Goal: Task Accomplishment & Management: Use online tool/utility

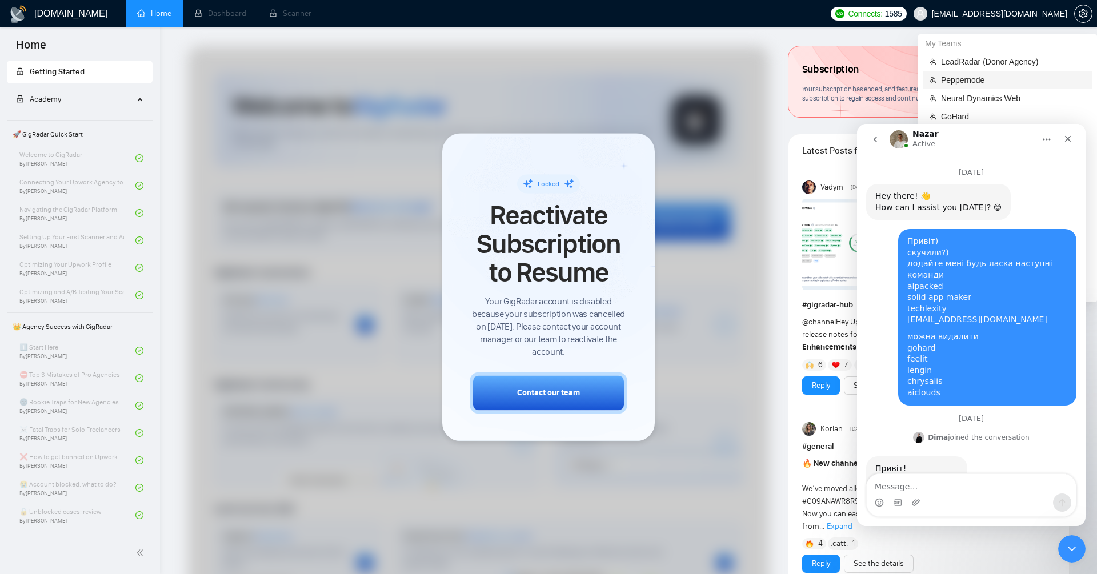
scroll to position [12282, 0]
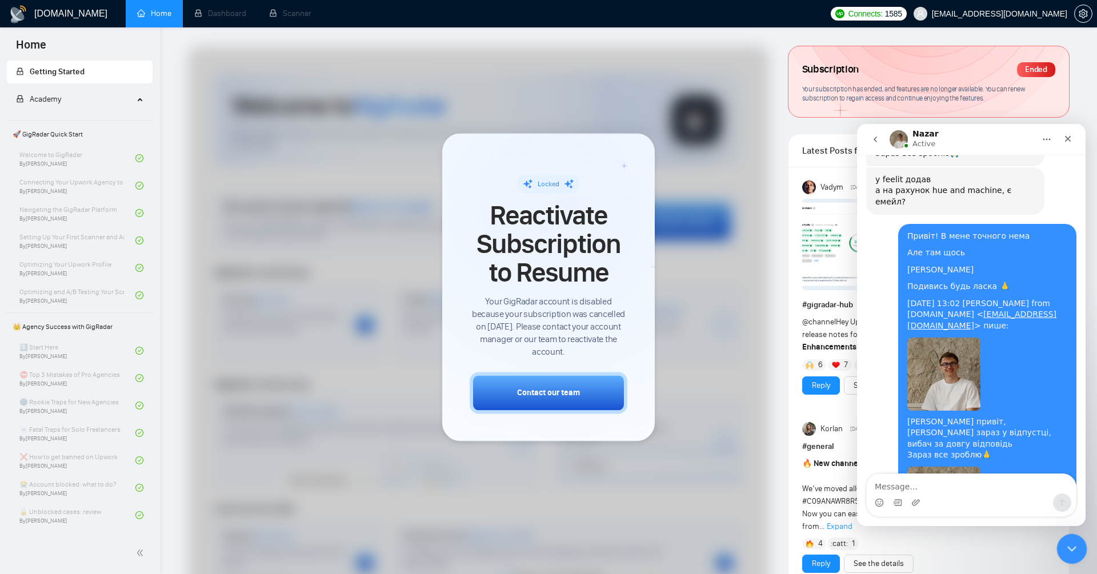
click at [1070, 549] on icon "Close Intercom Messenger" at bounding box center [1070, 547] width 8 height 5
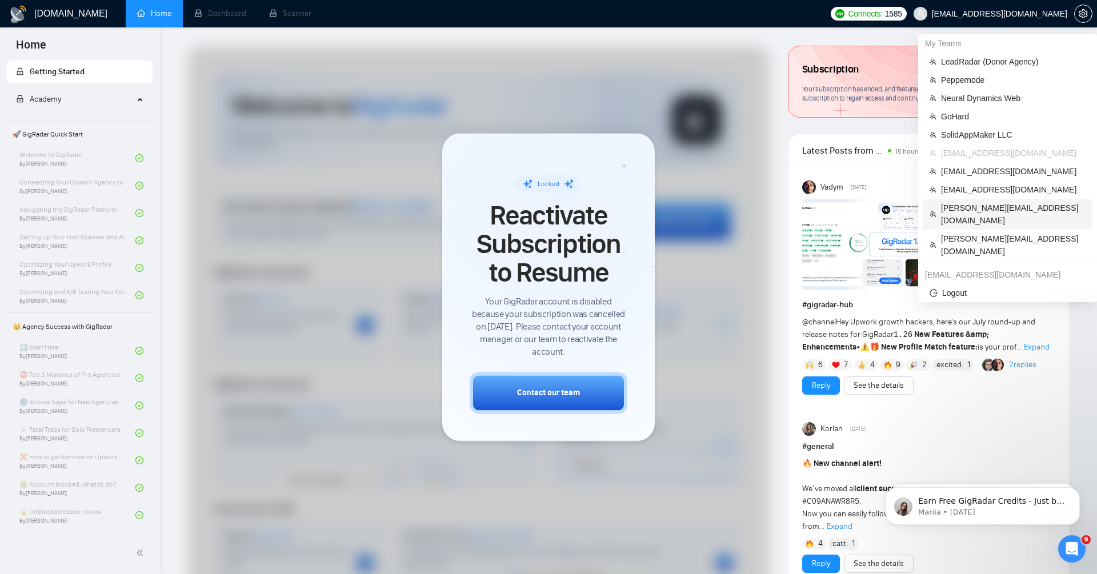
click at [988, 209] on span "[PERSON_NAME][EMAIL_ADDRESS][DOMAIN_NAME]" at bounding box center [1013, 214] width 145 height 25
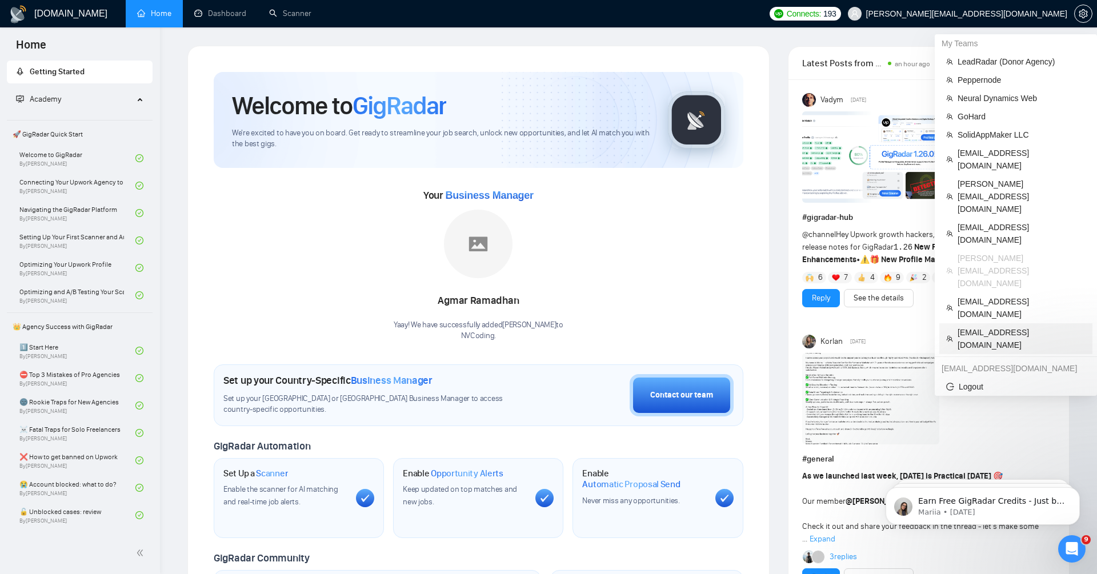
click at [987, 326] on span "[EMAIL_ADDRESS][DOMAIN_NAME]" at bounding box center [1022, 338] width 128 height 25
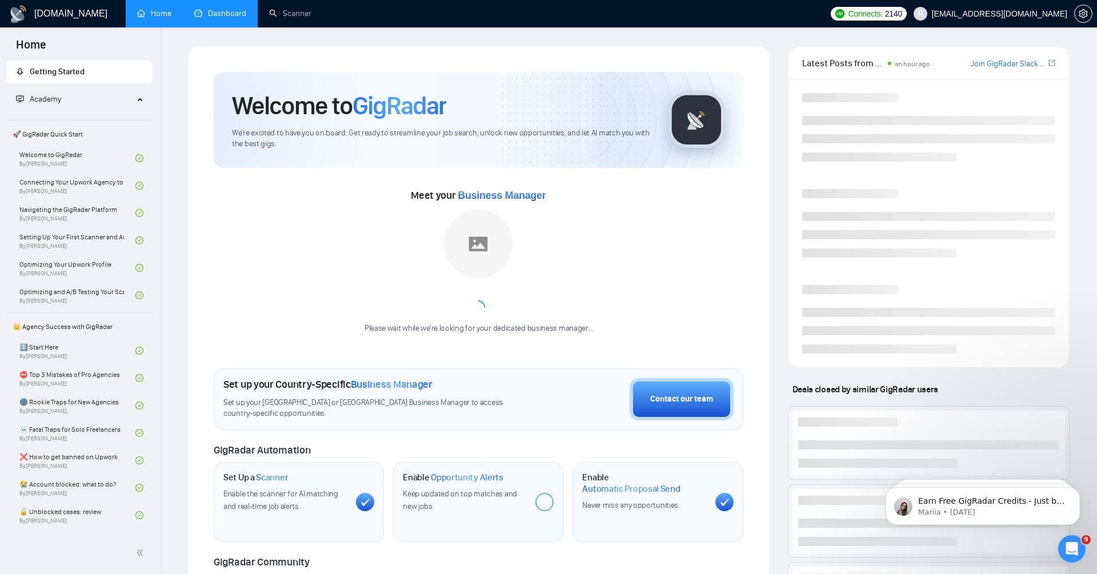
click at [238, 16] on link "Dashboard" at bounding box center [220, 14] width 52 height 10
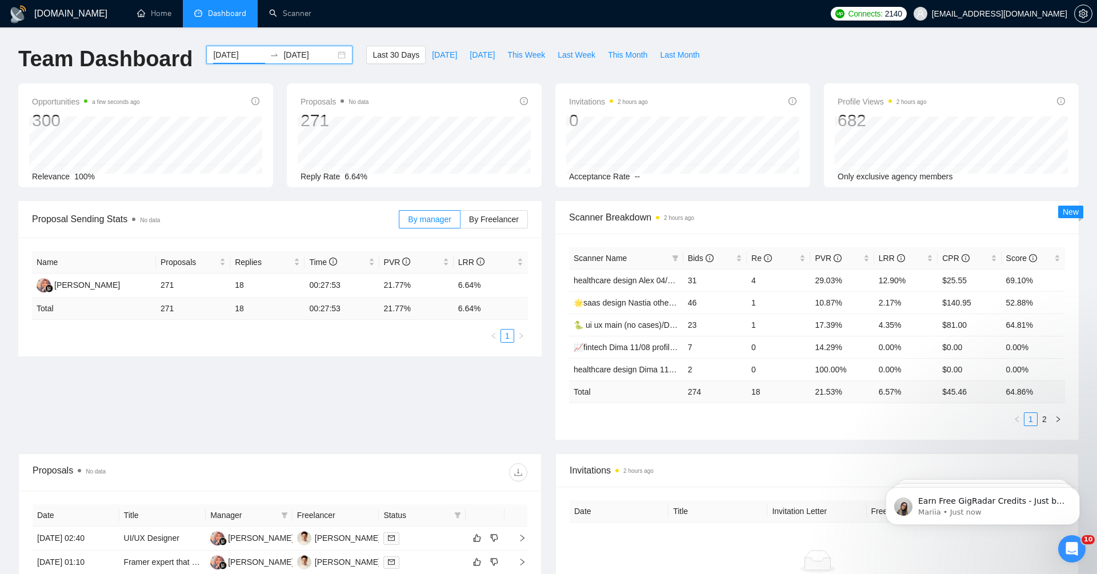
click at [239, 53] on input "[DATE]" at bounding box center [239, 55] width 52 height 13
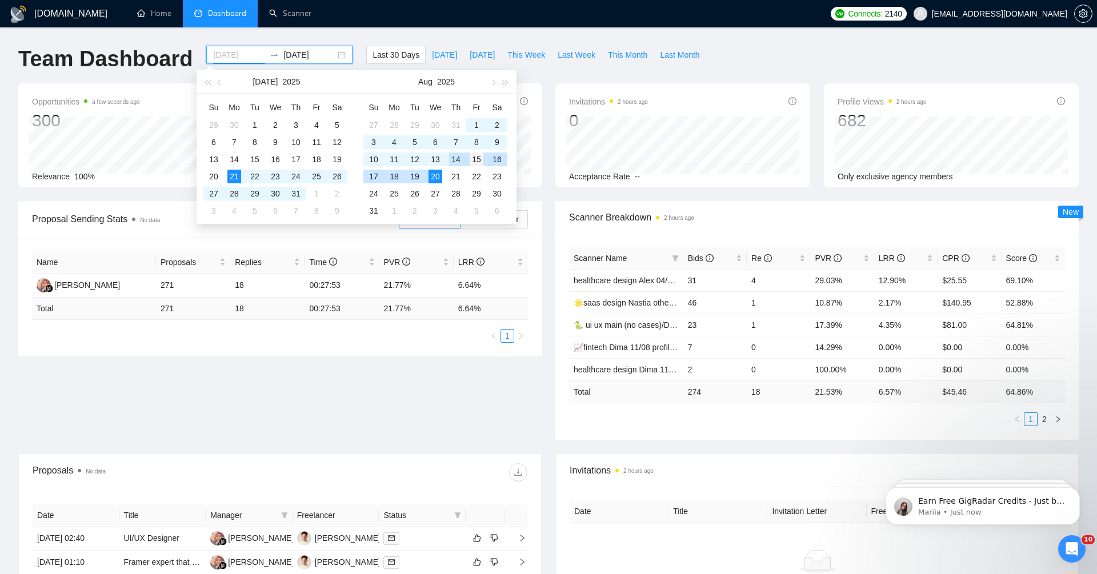
type input "[DATE]"
click at [475, 160] on div "15" at bounding box center [477, 160] width 14 height 14
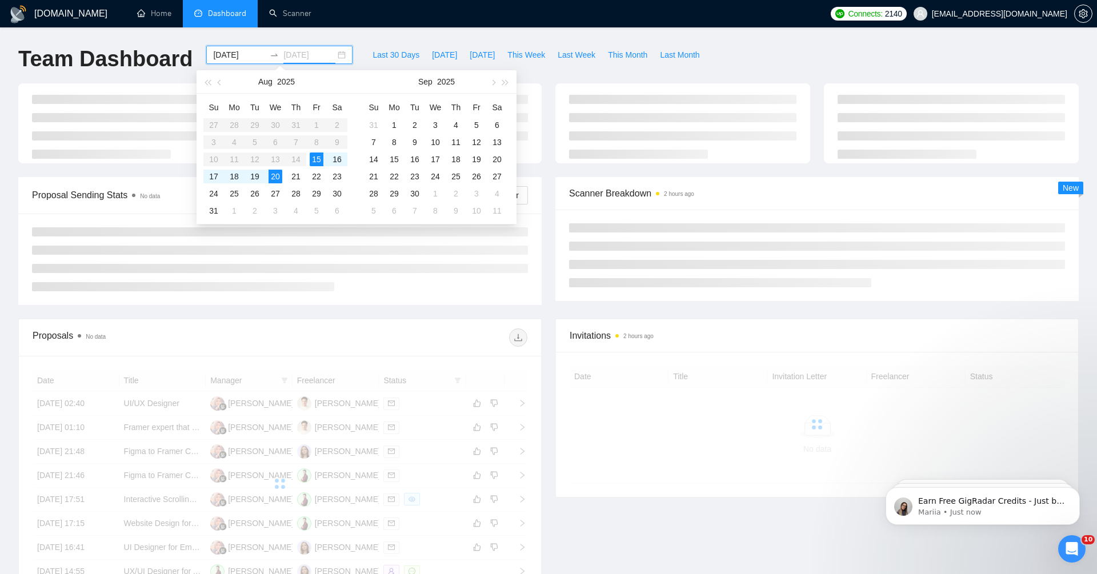
type input "[DATE]"
click at [279, 175] on div "20" at bounding box center [276, 177] width 14 height 14
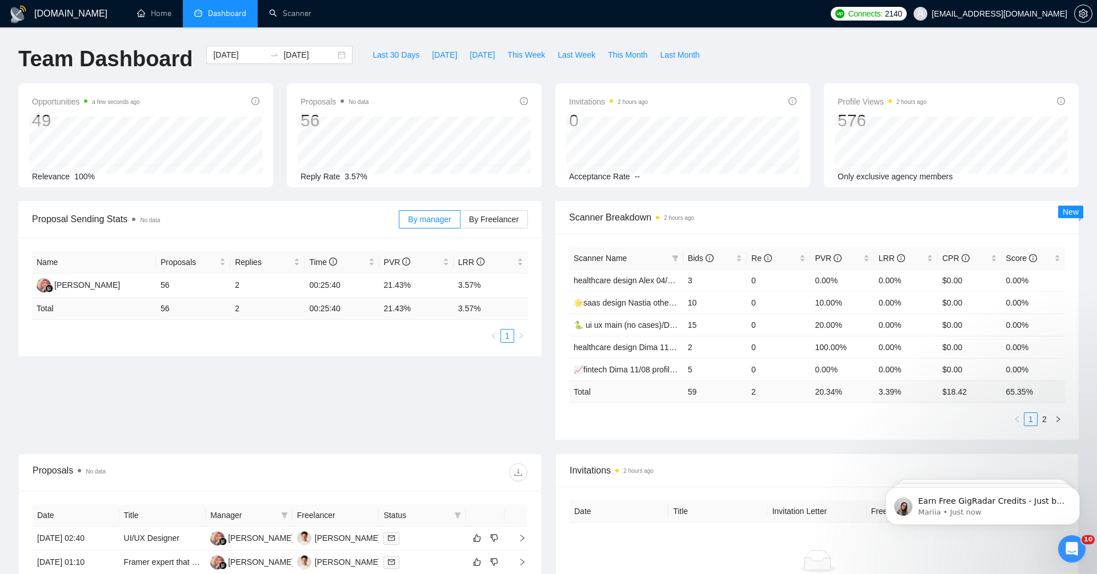
click at [770, 69] on div "Team Dashboard [DATE] [DATE] Last 30 Days [DATE] [DATE] This Week Last Week Thi…" at bounding box center [548, 65] width 1074 height 38
click at [306, 11] on link "Scanner" at bounding box center [290, 14] width 42 height 10
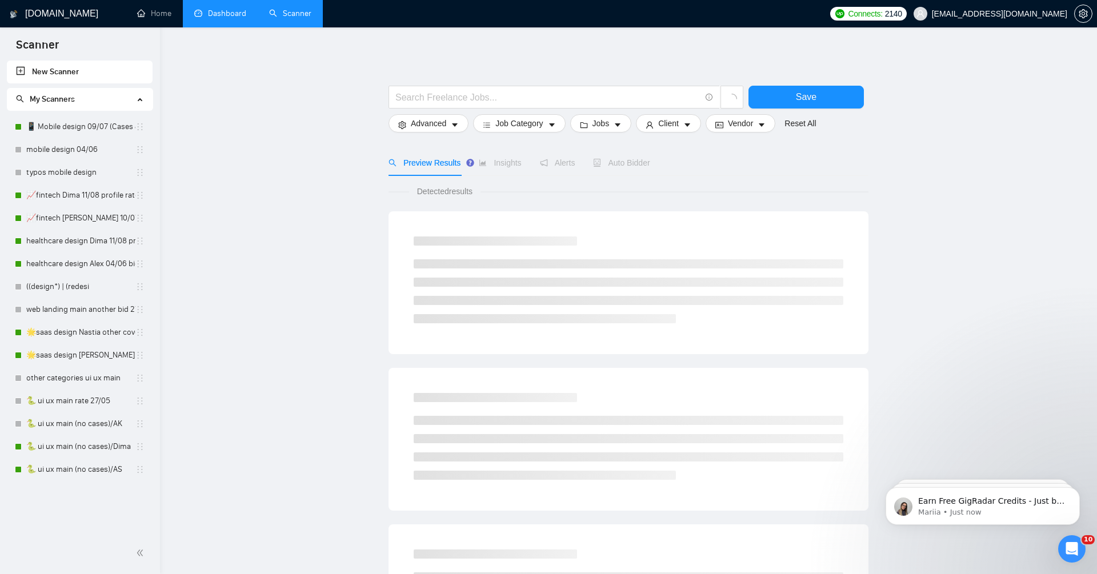
click at [219, 9] on link "Dashboard" at bounding box center [220, 14] width 52 height 10
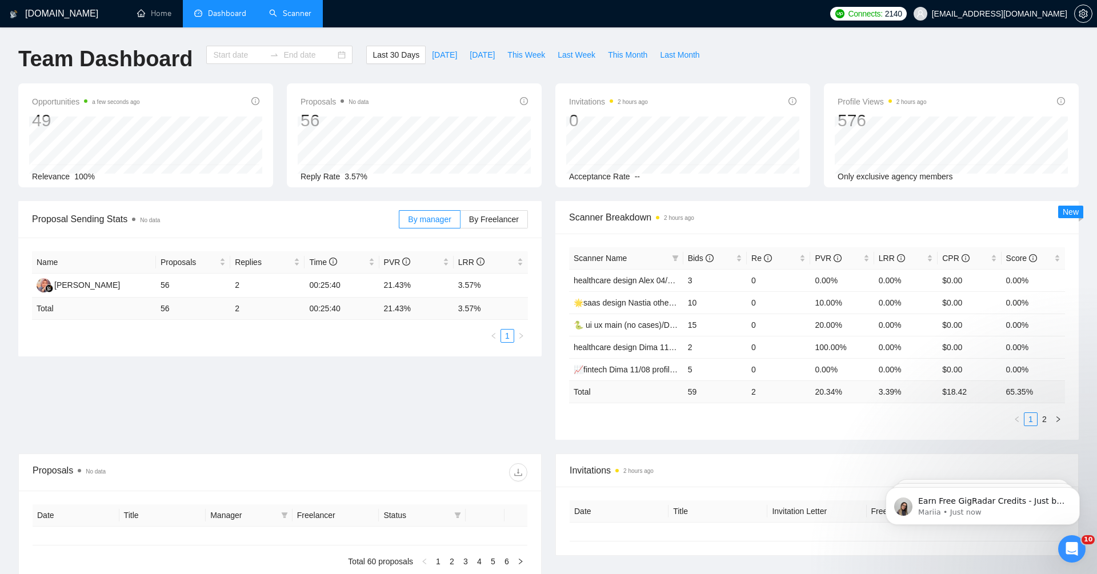
type input "[DATE]"
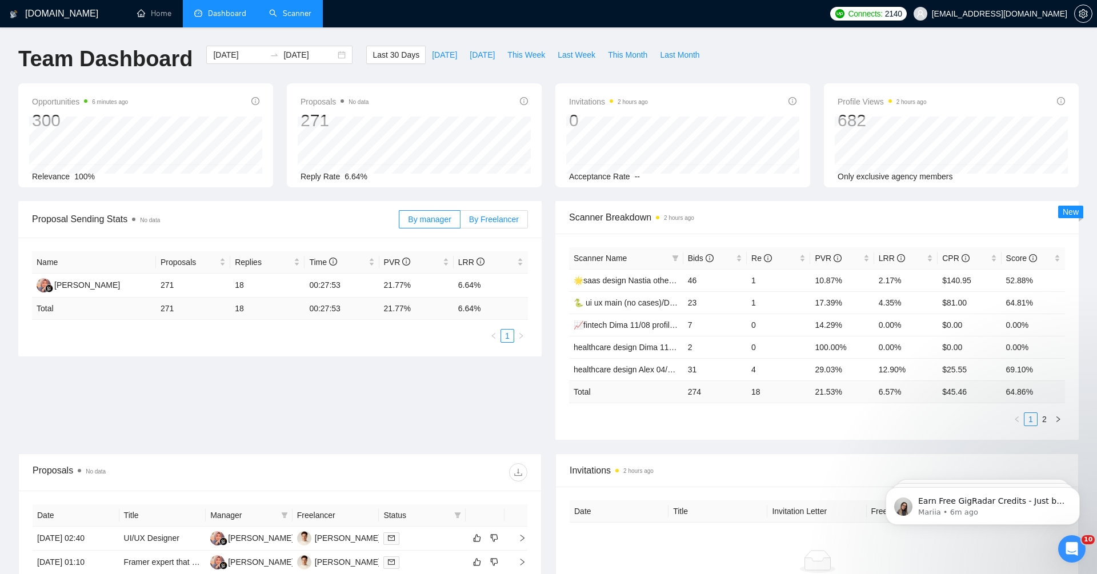
click at [476, 219] on span "By Freelancer" at bounding box center [494, 219] width 50 height 9
click at [460, 222] on input "By Freelancer" at bounding box center [460, 222] width 0 height 0
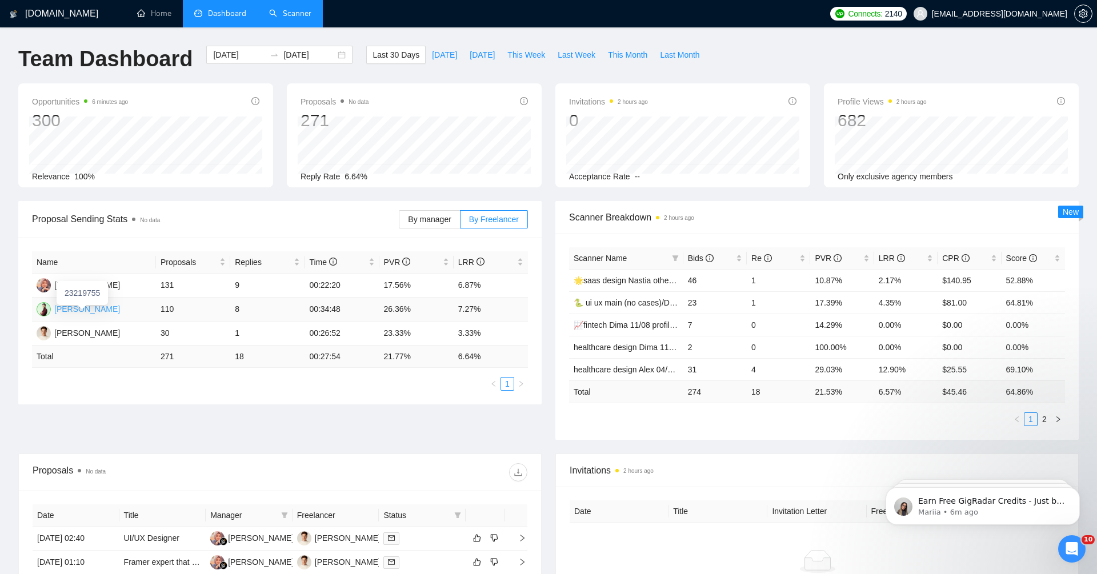
click at [87, 310] on div "[PERSON_NAME]" at bounding box center [87, 309] width 66 height 13
click at [554, 55] on button "Last Week" at bounding box center [576, 55] width 50 height 18
type input "[DATE]"
click at [219, 49] on input "[DATE]" at bounding box center [239, 55] width 52 height 13
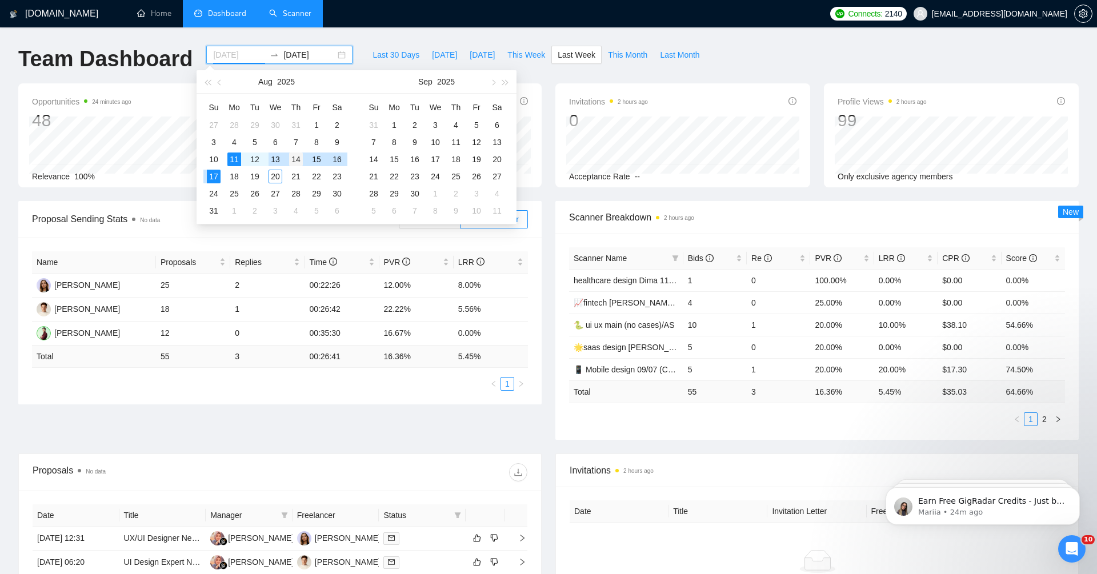
type input "[DATE]"
click at [298, 158] on div "14" at bounding box center [296, 160] width 14 height 14
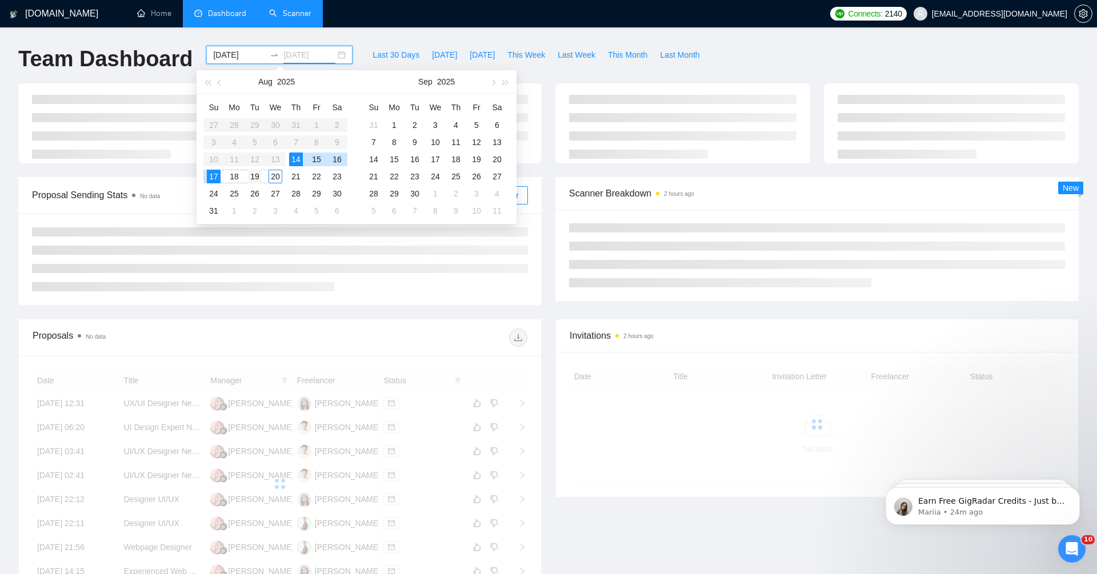
type input "[DATE]"
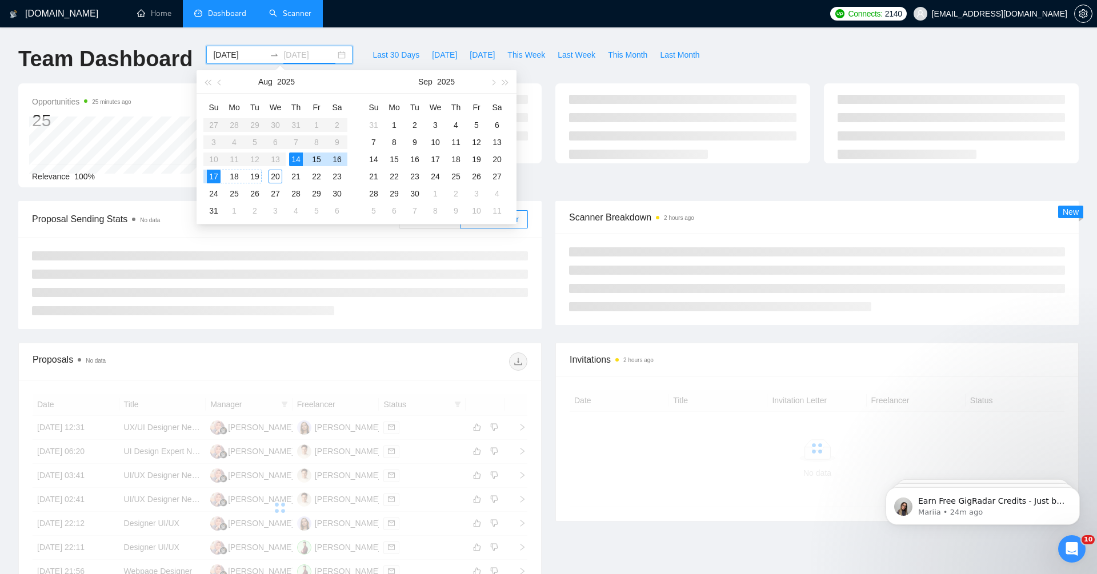
click at [258, 179] on div "19" at bounding box center [255, 177] width 14 height 14
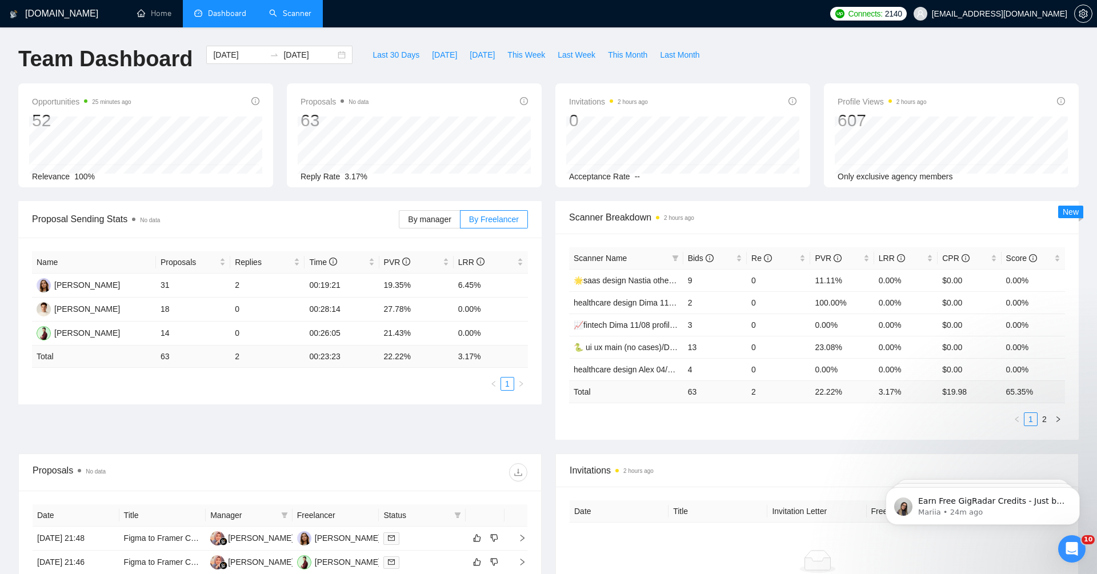
click at [386, 391] on div "Name Proposals Replies Time PVR LRR [PERSON_NAME] 31 2 00:19:21 19.35% 6.45% [P…" at bounding box center [279, 321] width 523 height 167
click at [293, 18] on link "Scanner" at bounding box center [290, 14] width 42 height 10
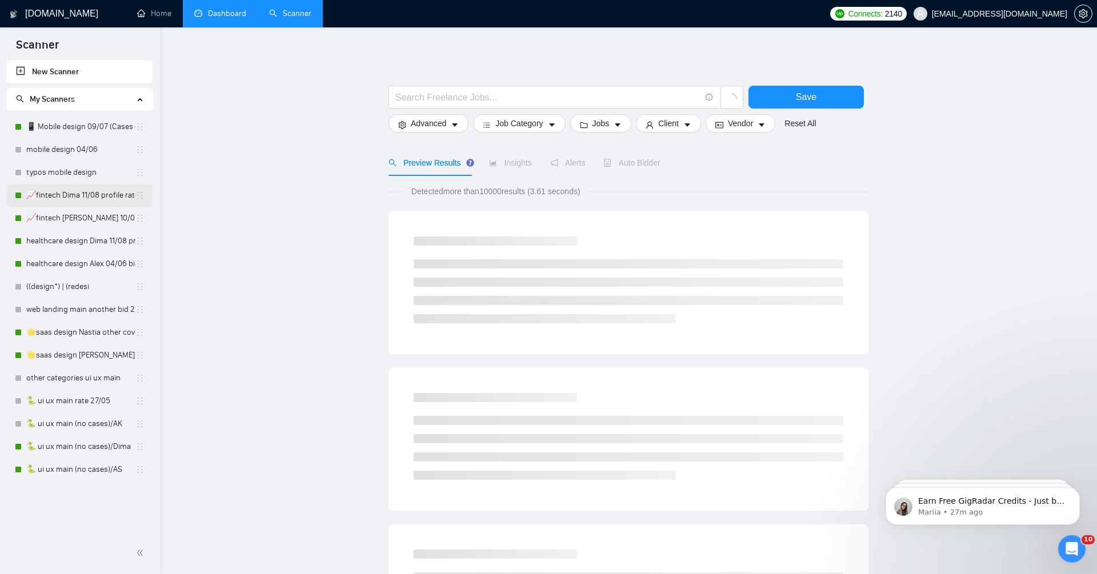
click at [97, 197] on link "📈fintech Dima 11/08 profile rate without Exclusively" at bounding box center [80, 195] width 109 height 23
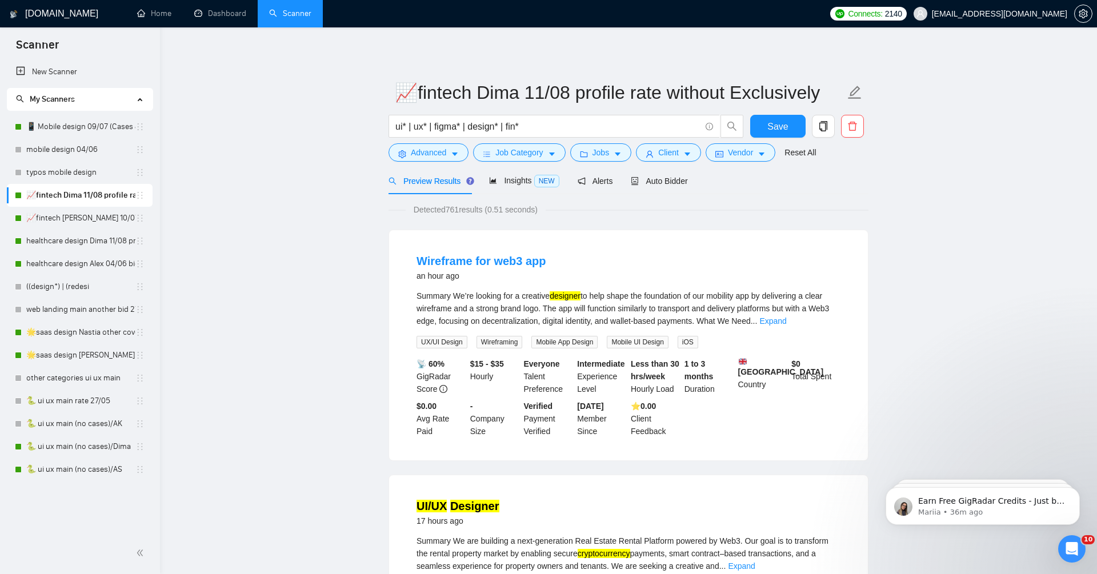
scroll to position [9, 0]
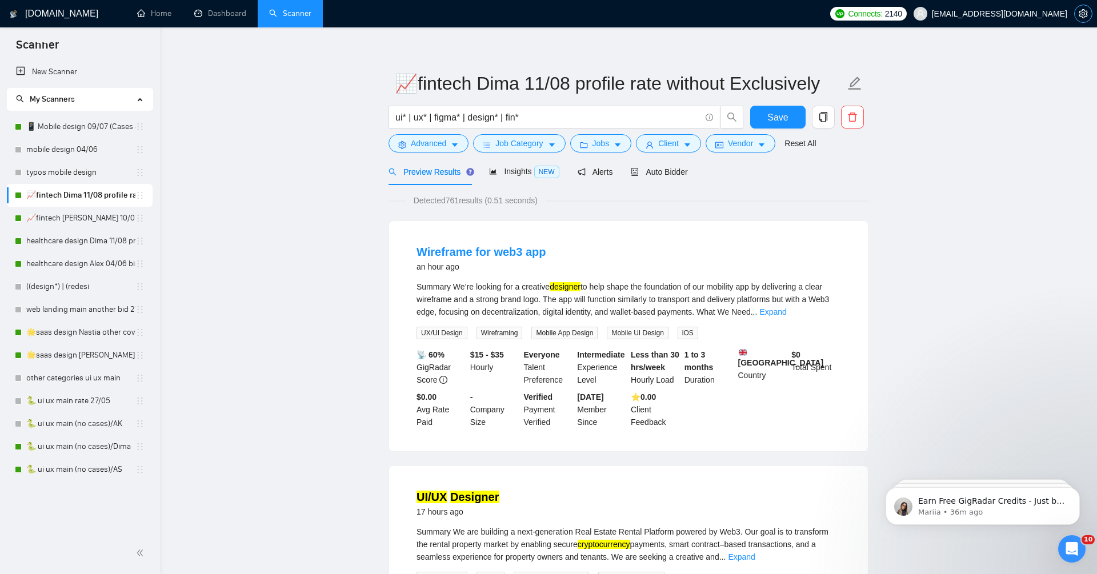
click at [1079, 15] on icon "setting" at bounding box center [1083, 13] width 9 height 9
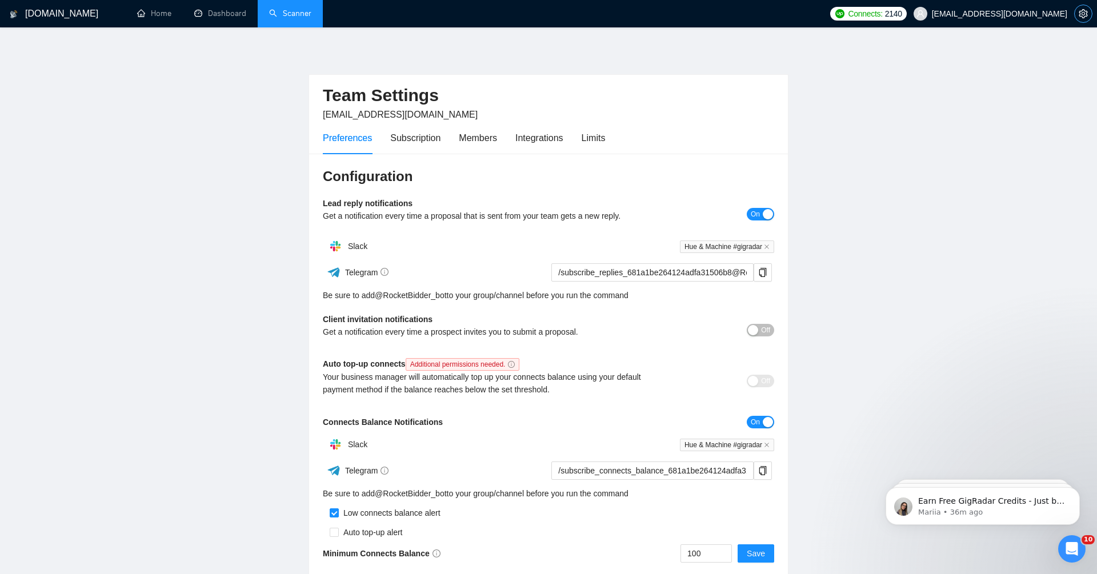
click at [1079, 15] on icon "setting" at bounding box center [1083, 13] width 9 height 9
click at [882, 17] on span "Connects:" at bounding box center [865, 13] width 34 height 13
click at [171, 9] on link "Home" at bounding box center [154, 14] width 34 height 10
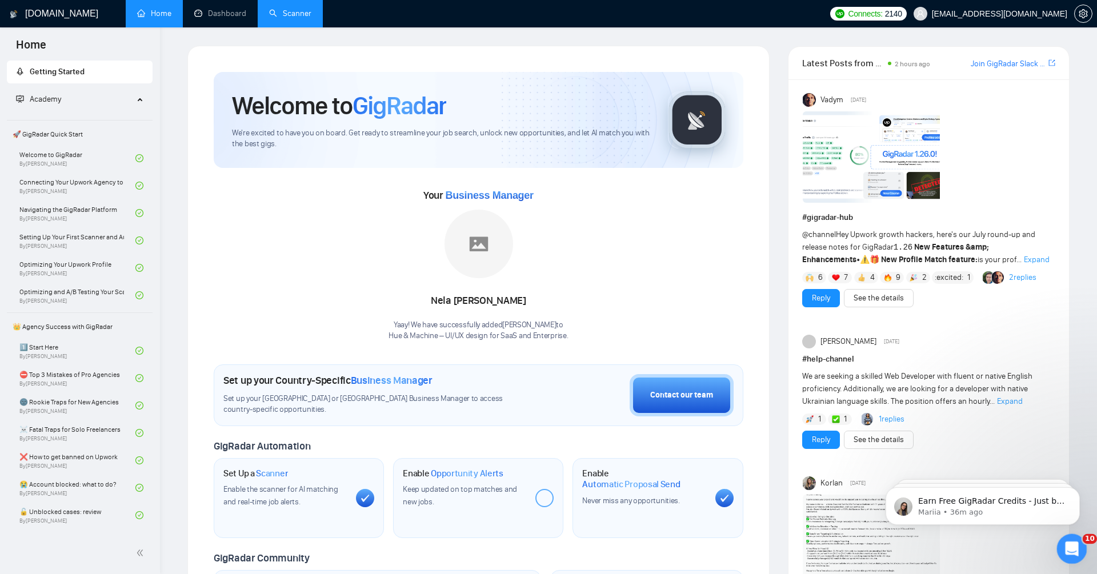
click at [1065, 547] on icon "Open Intercom Messenger" at bounding box center [1070, 547] width 19 height 19
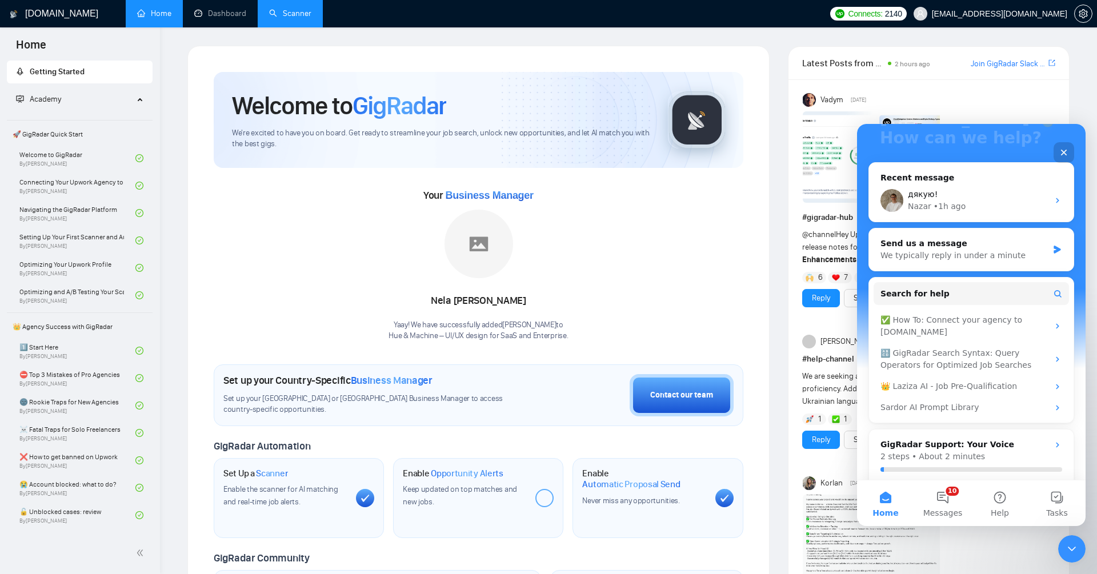
scroll to position [159, 0]
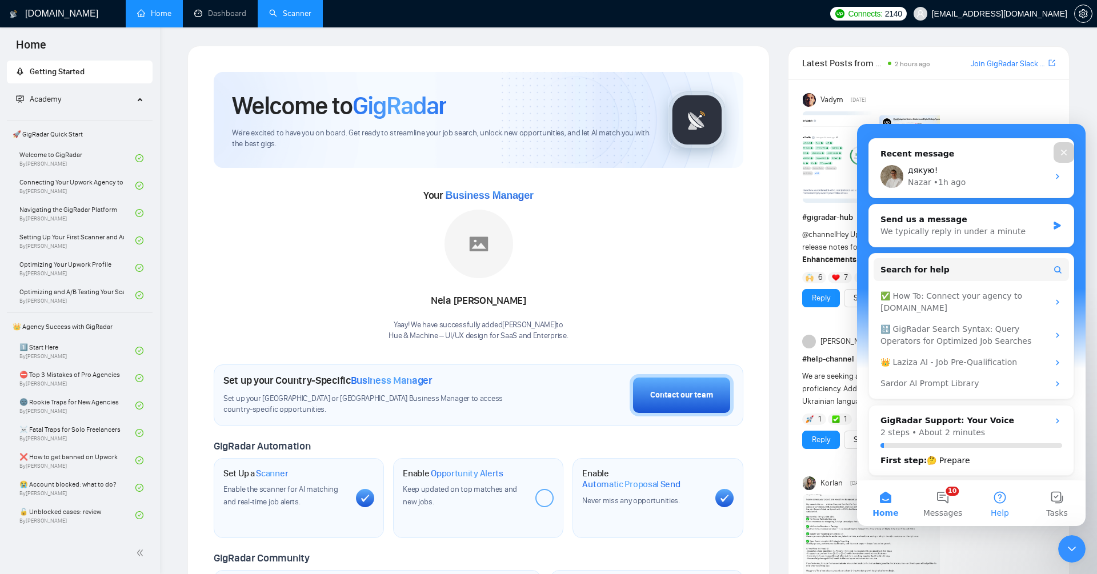
click at [999, 504] on button "Help" at bounding box center [999, 503] width 57 height 46
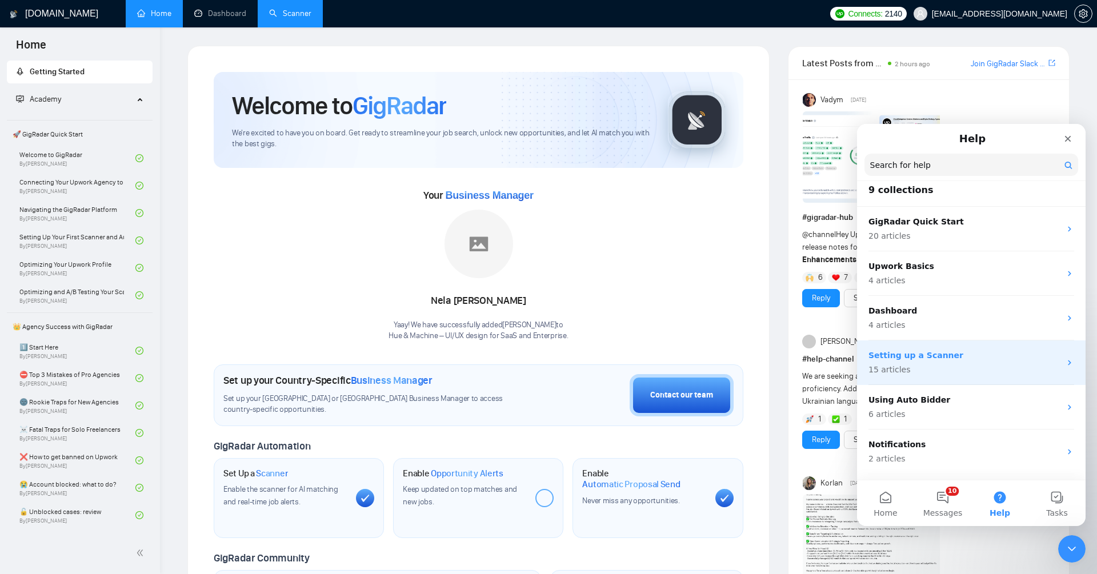
scroll to position [0, 0]
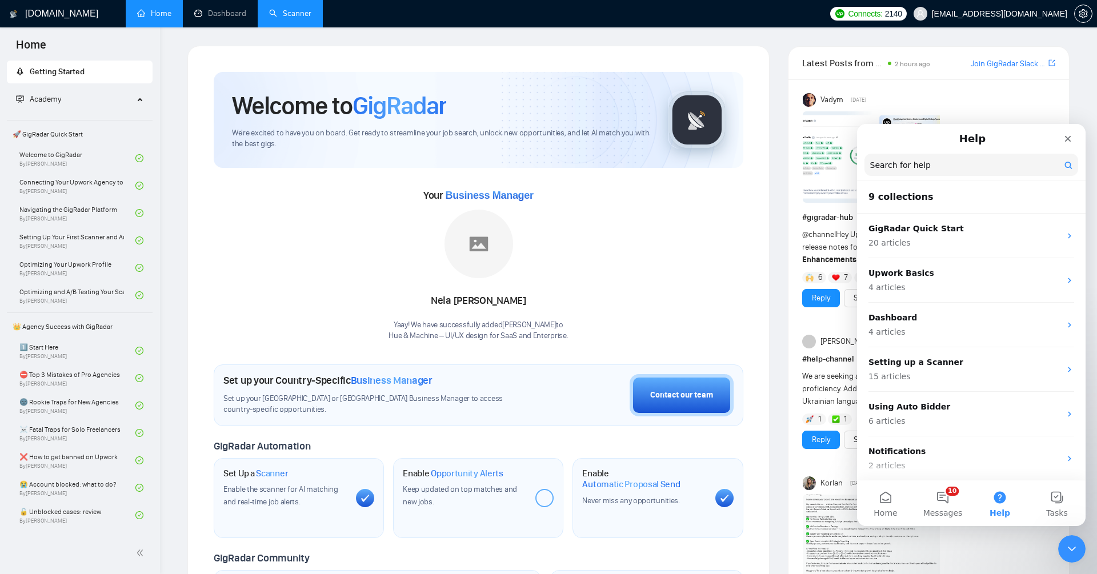
click at [1055, 500] on button "Tasks" at bounding box center [1056, 503] width 57 height 46
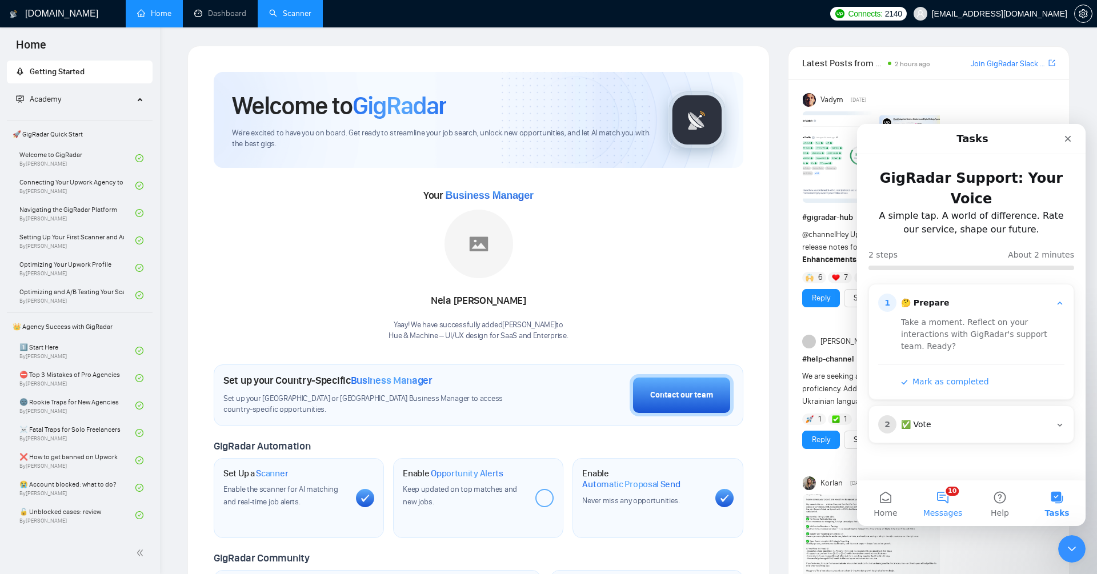
click at [950, 491] on button "10 Messages" at bounding box center [942, 503] width 57 height 46
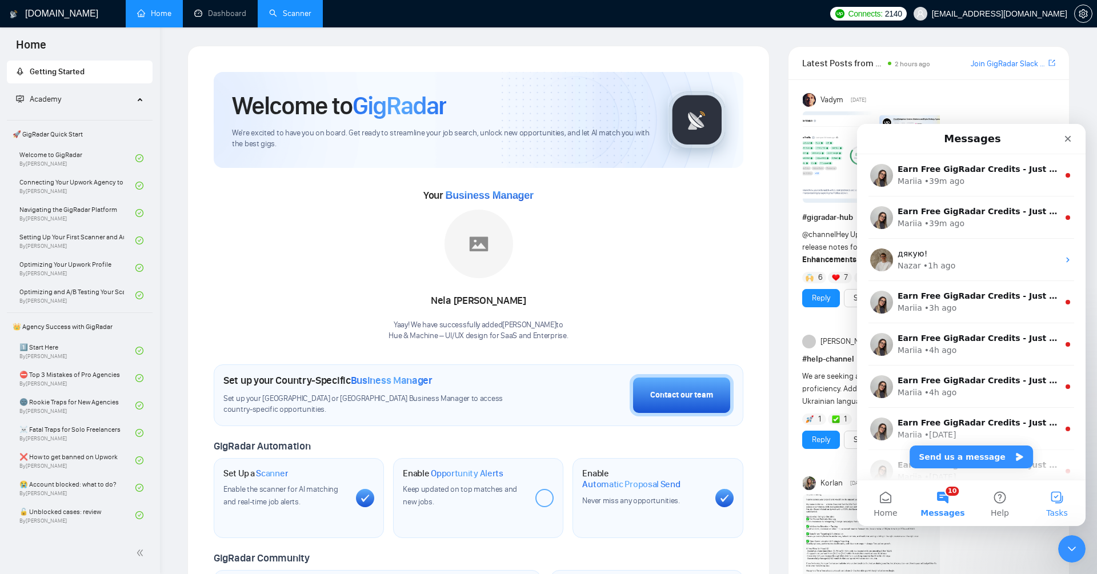
click at [1062, 512] on span "Tasks" at bounding box center [1057, 513] width 22 height 8
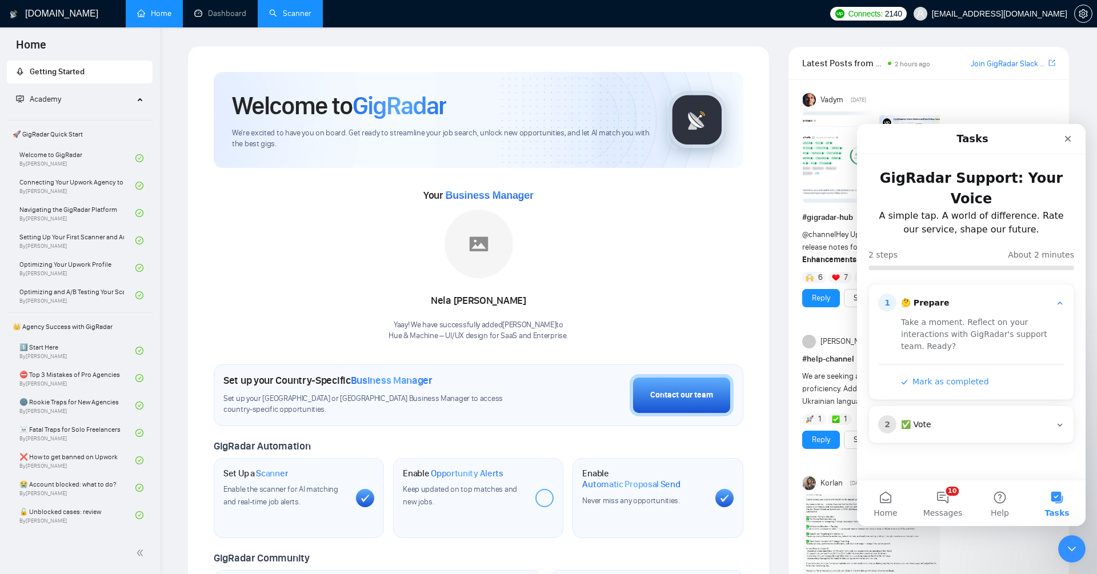
click at [954, 419] on div "✅ Vote" at bounding box center [976, 424] width 150 height 11
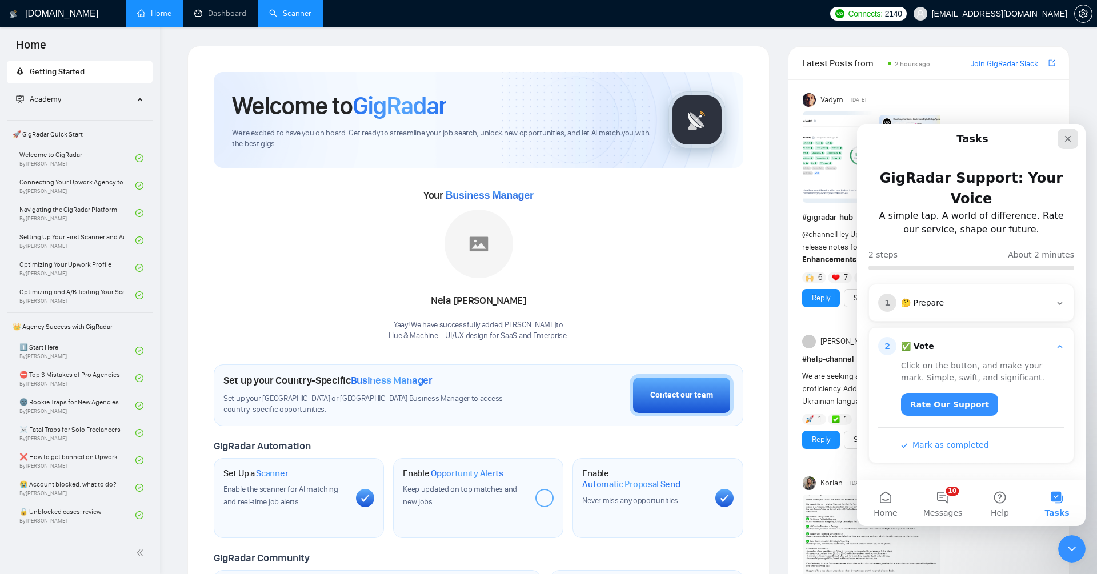
click at [1068, 133] on div "Close" at bounding box center [1067, 139] width 21 height 21
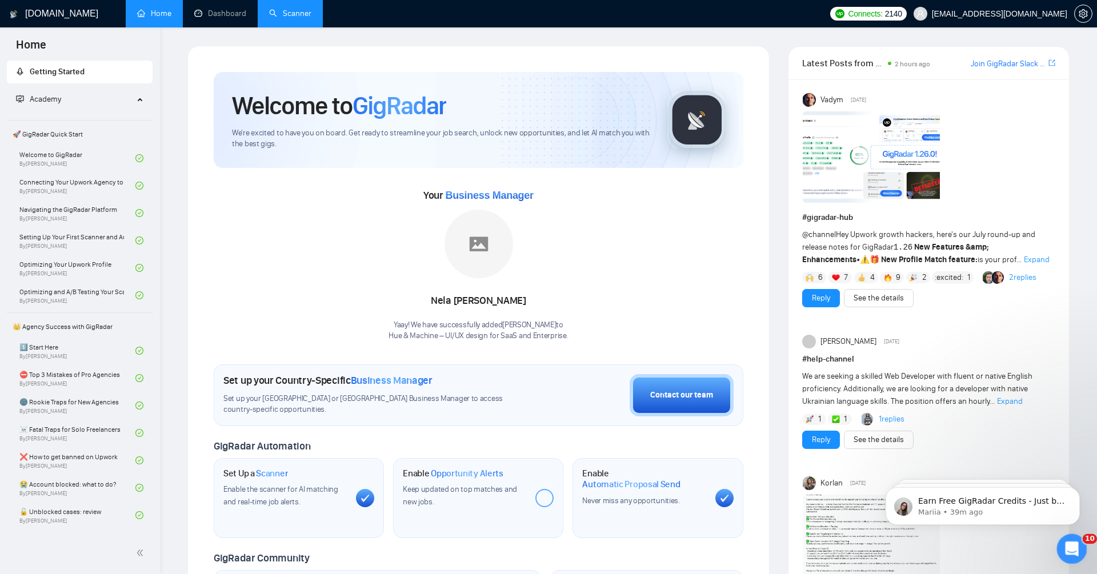
click at [1064, 546] on icon "Open Intercom Messenger" at bounding box center [1070, 547] width 19 height 19
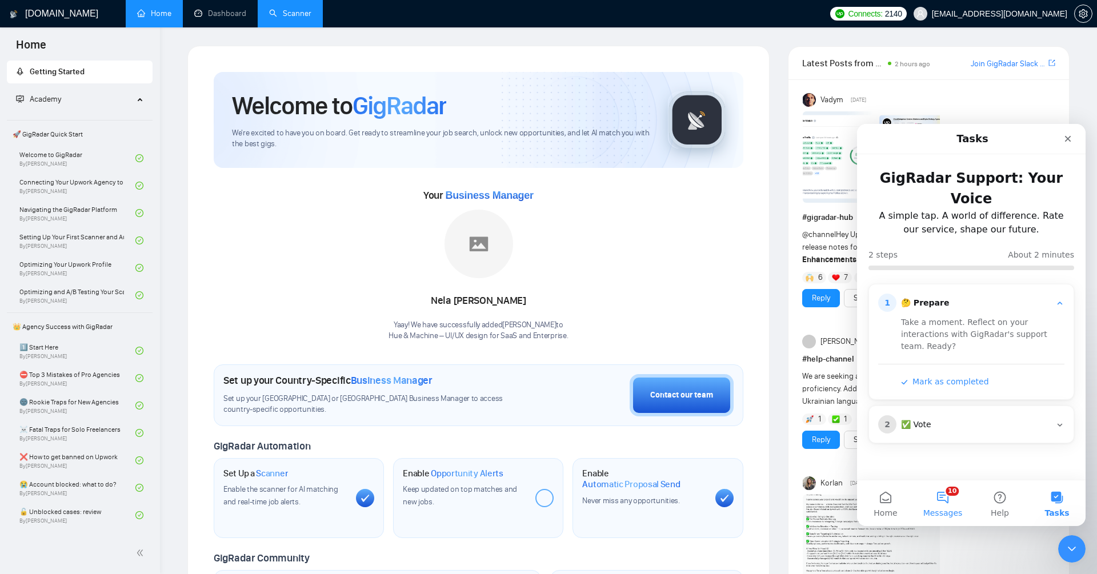
click at [944, 507] on button "10 Messages" at bounding box center [942, 503] width 57 height 46
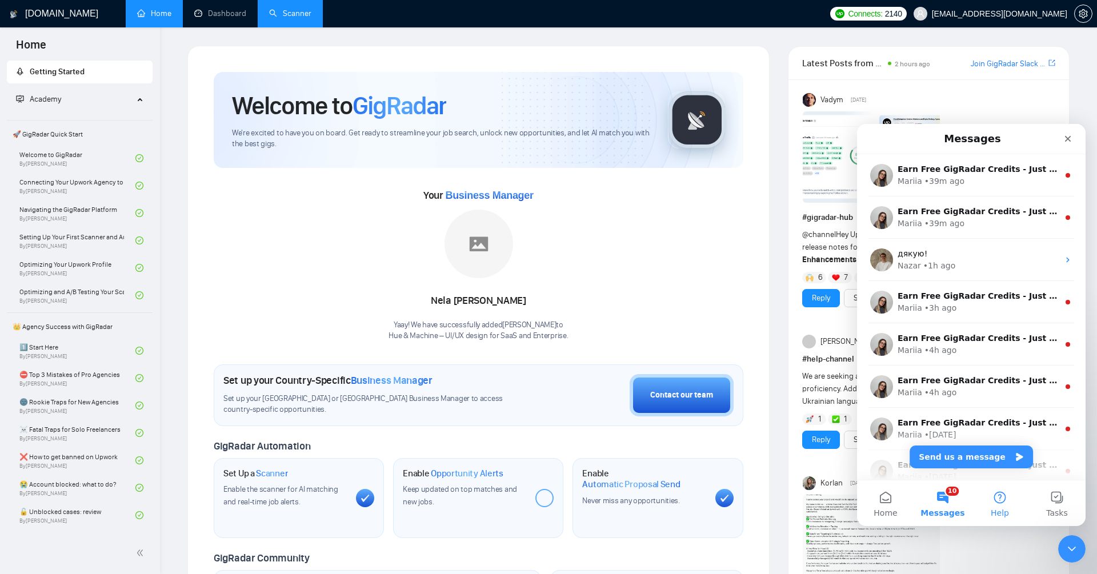
click at [999, 505] on button "Help" at bounding box center [999, 503] width 57 height 46
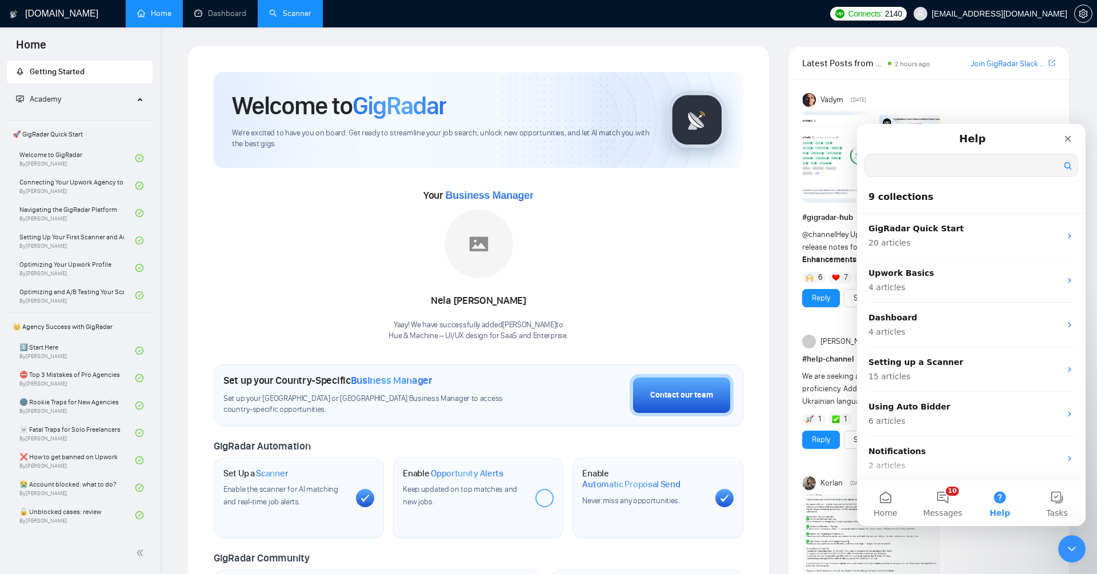
click at [957, 166] on input "Search for help" at bounding box center [971, 165] width 213 height 22
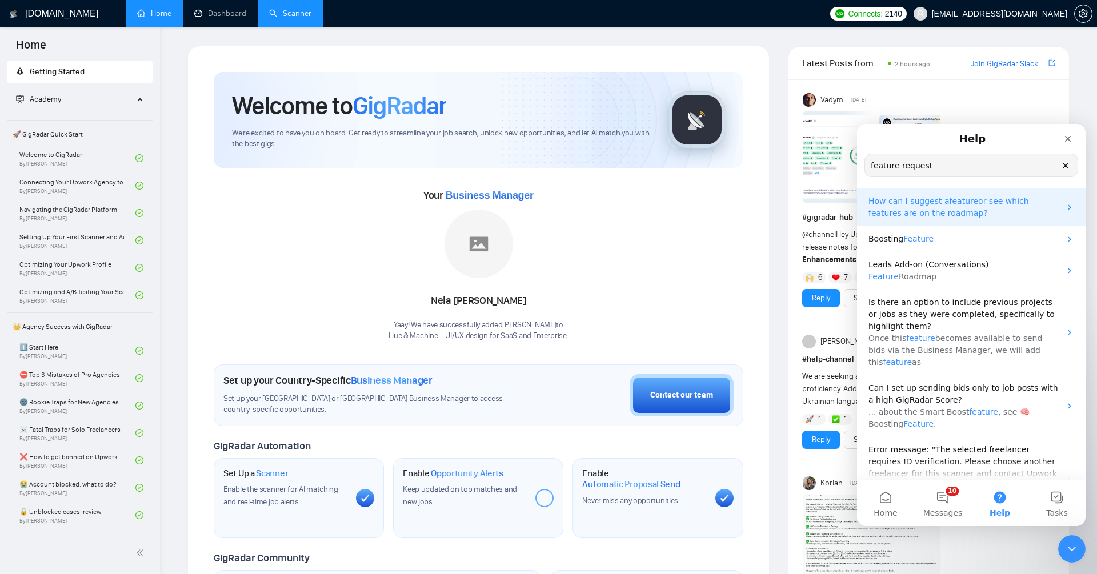
type input "feature request"
click at [952, 201] on span "feature" at bounding box center [964, 201] width 29 height 9
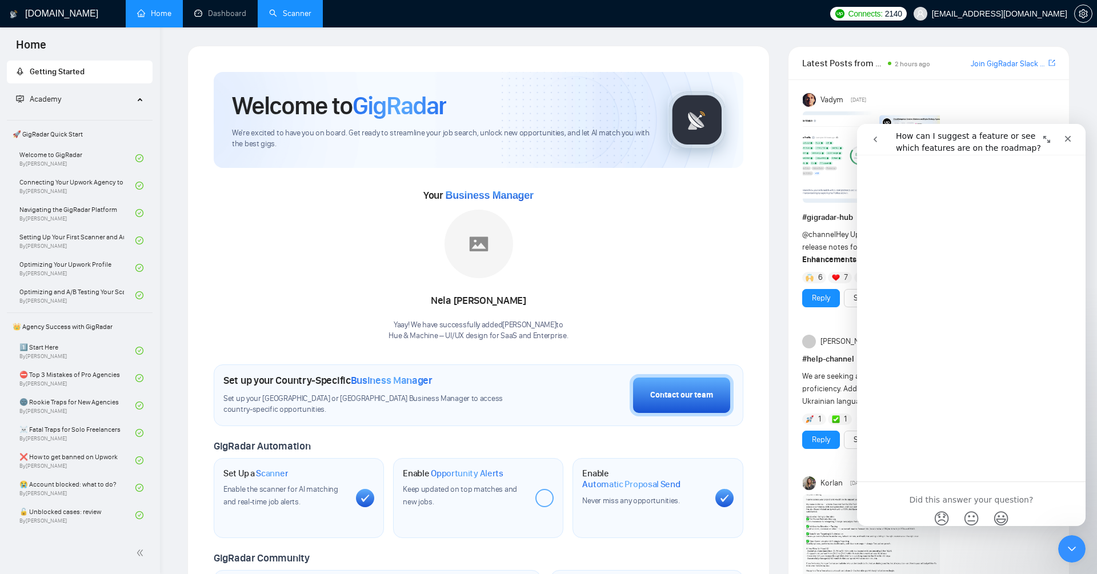
scroll to position [390, 0]
click at [1074, 543] on icon "Close Intercom Messenger" at bounding box center [1070, 547] width 14 height 14
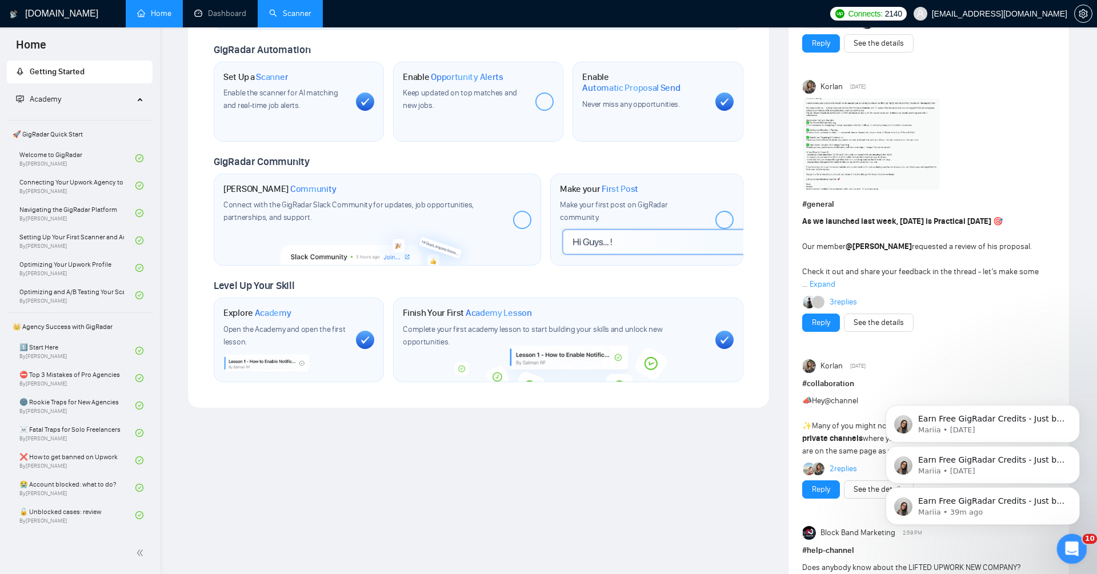
scroll to position [620, 0]
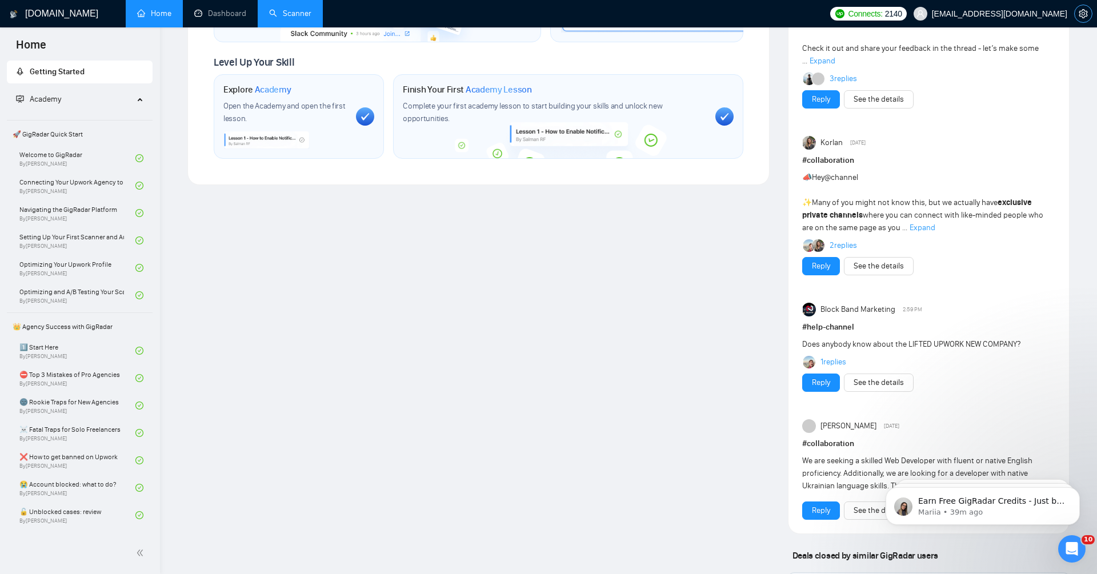
click at [1081, 10] on icon "setting" at bounding box center [1083, 13] width 9 height 9
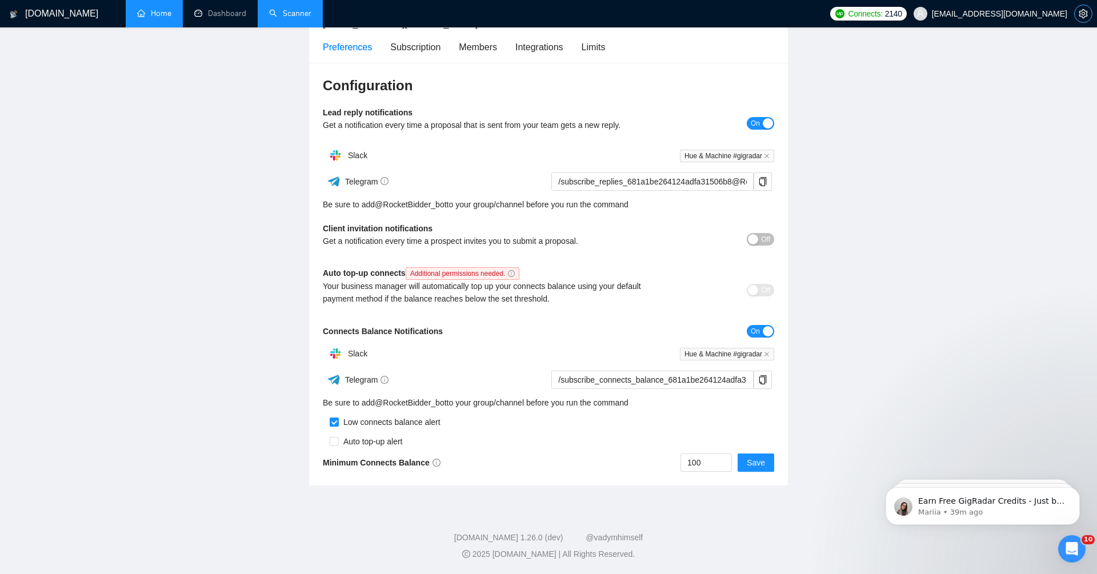
scroll to position [90, 0]
click at [532, 46] on div "Integrations" at bounding box center [539, 48] width 48 height 14
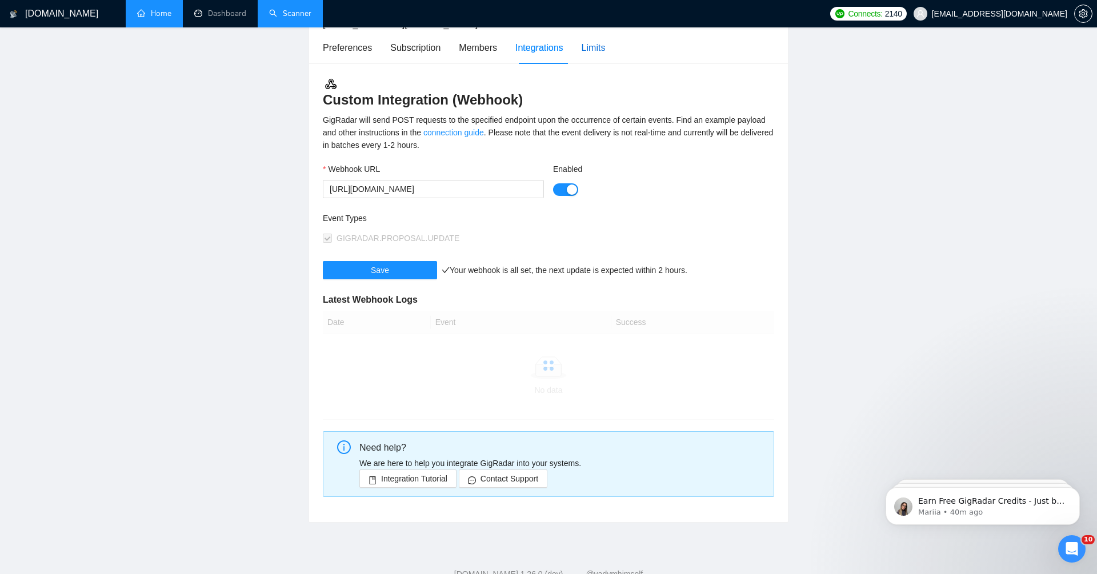
click at [595, 46] on div "Limits" at bounding box center [594, 48] width 24 height 14
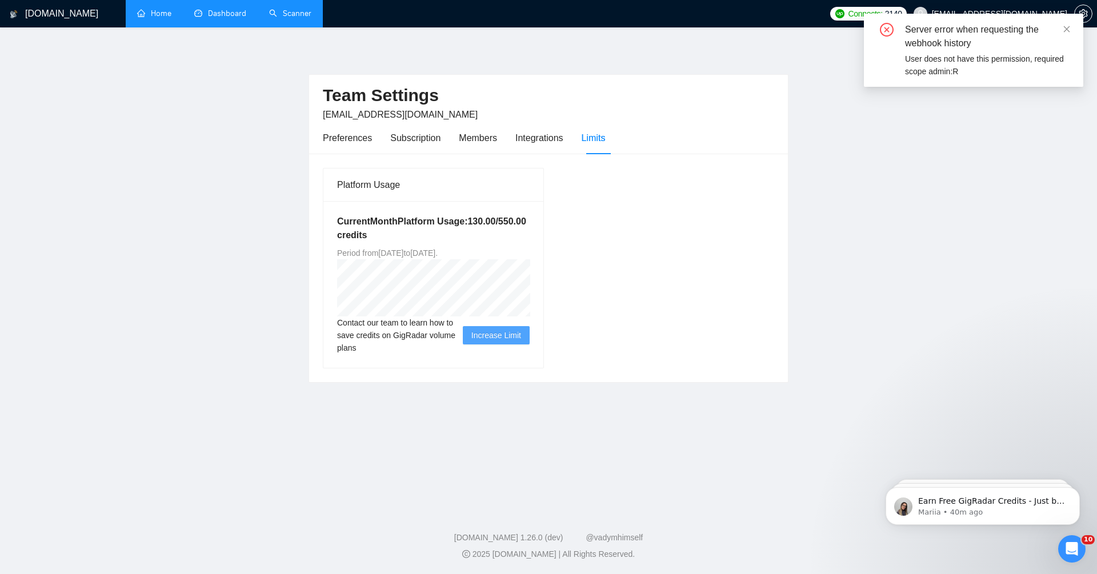
click at [211, 15] on link "Dashboard" at bounding box center [220, 14] width 52 height 10
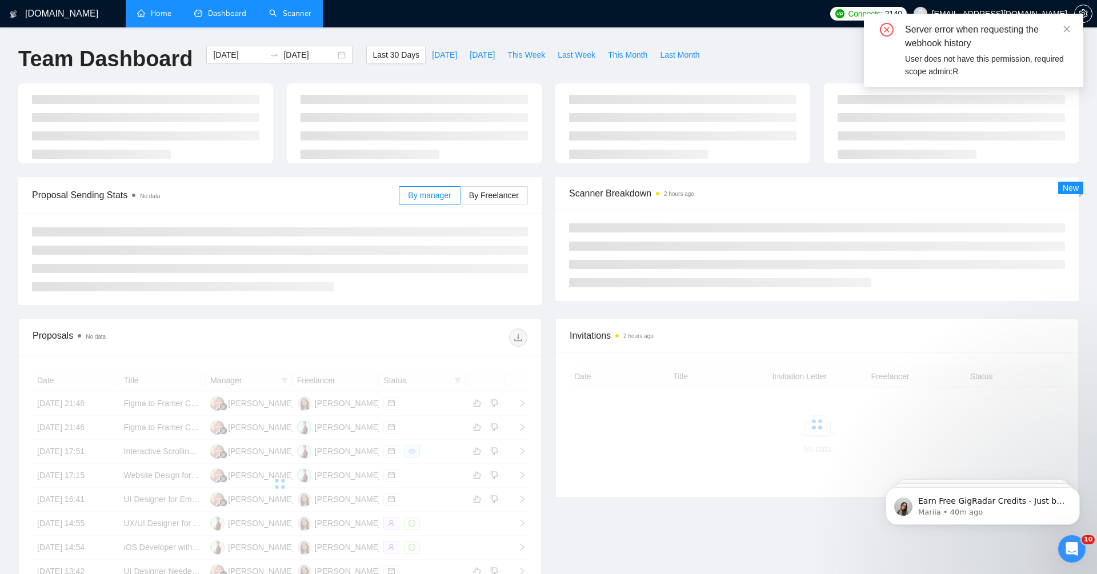
click at [152, 16] on link "Home" at bounding box center [154, 14] width 34 height 10
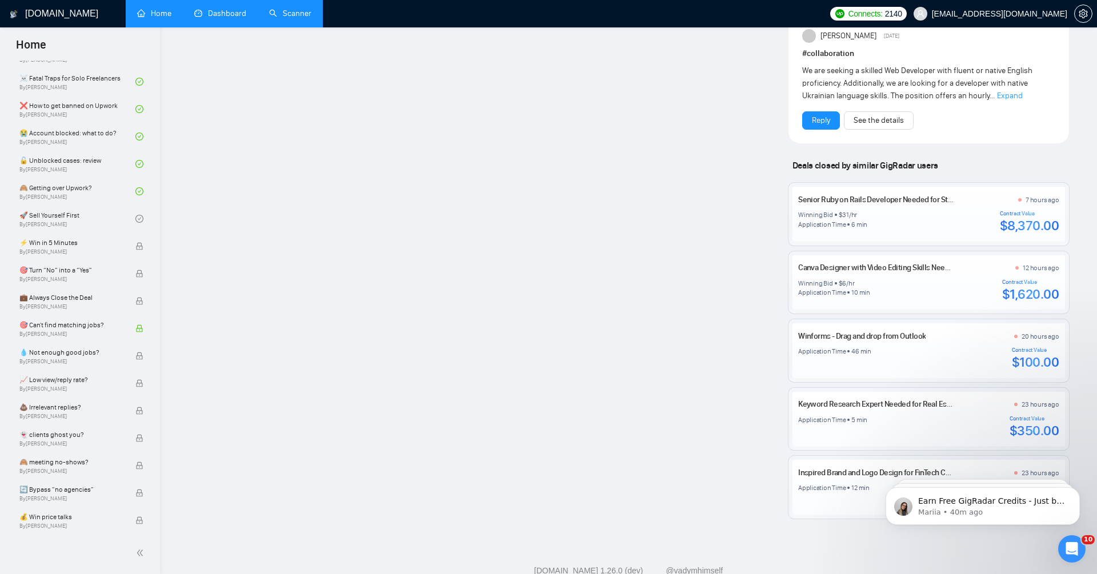
scroll to position [1041, 0]
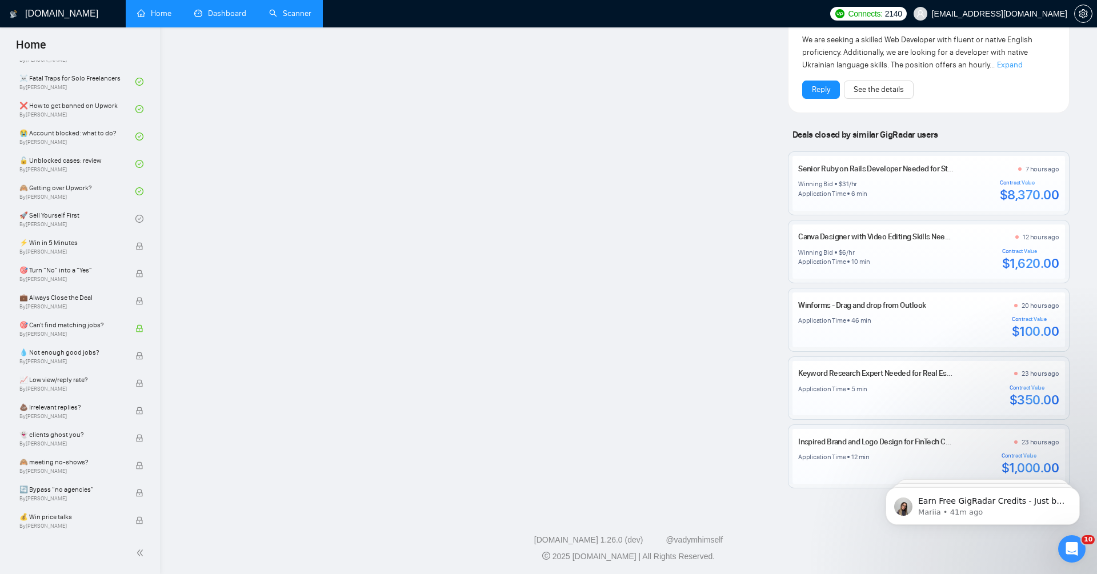
click at [293, 17] on link "Scanner" at bounding box center [290, 14] width 42 height 10
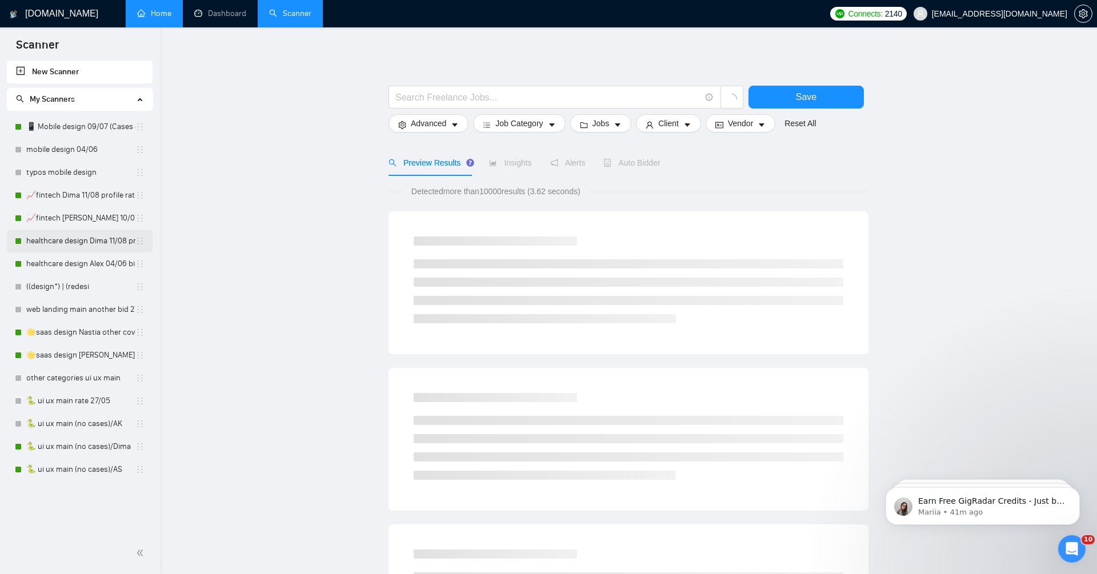
click at [91, 245] on link "healthcare design Dima 11/08 profile rate" at bounding box center [80, 241] width 109 height 23
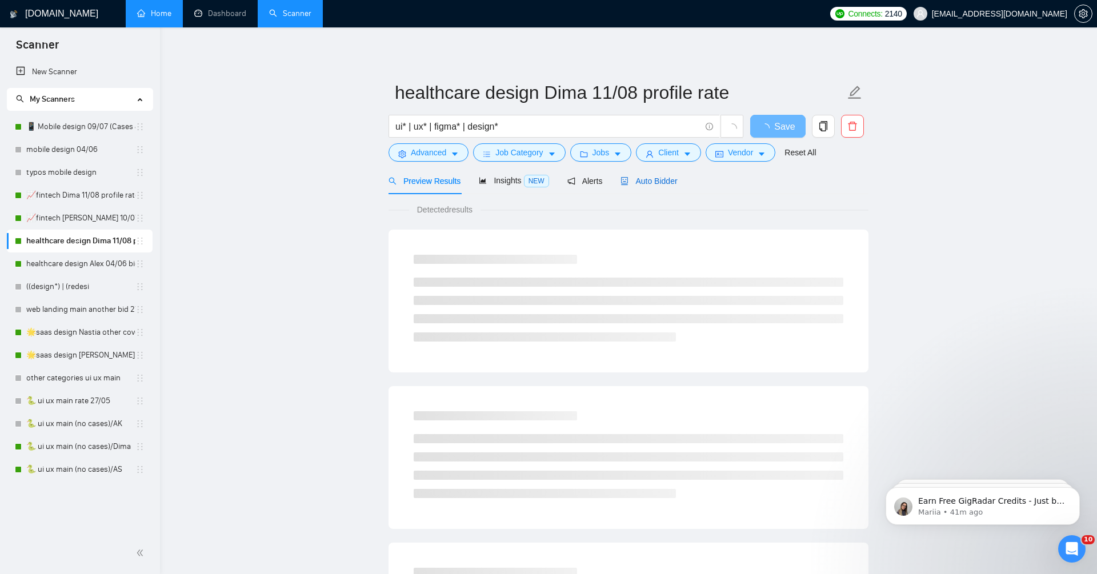
click at [654, 181] on span "Auto Bidder" at bounding box center [648, 181] width 57 height 9
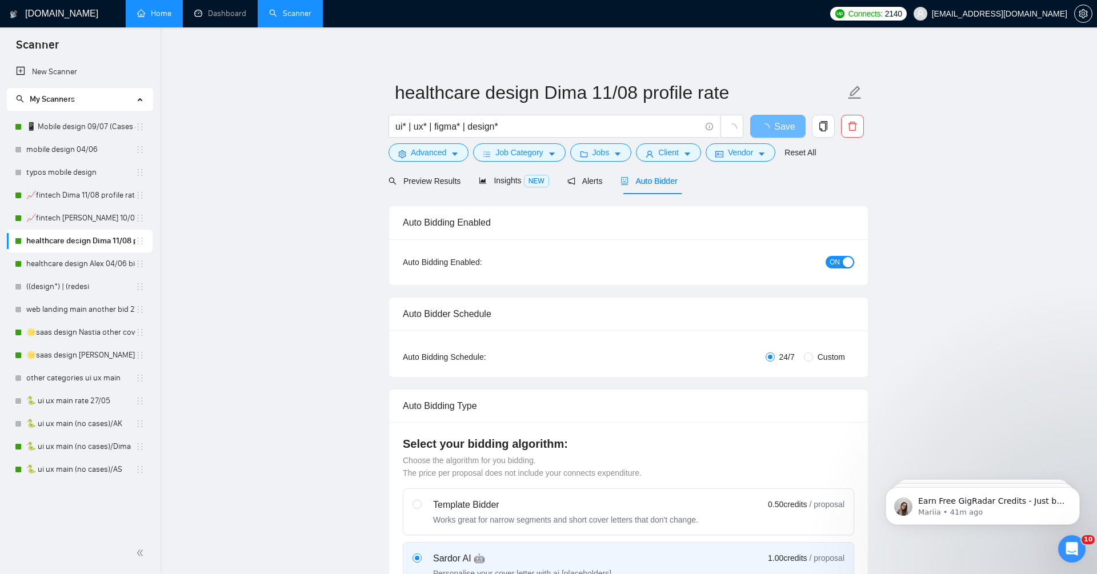
radio input "false"
radio input "true"
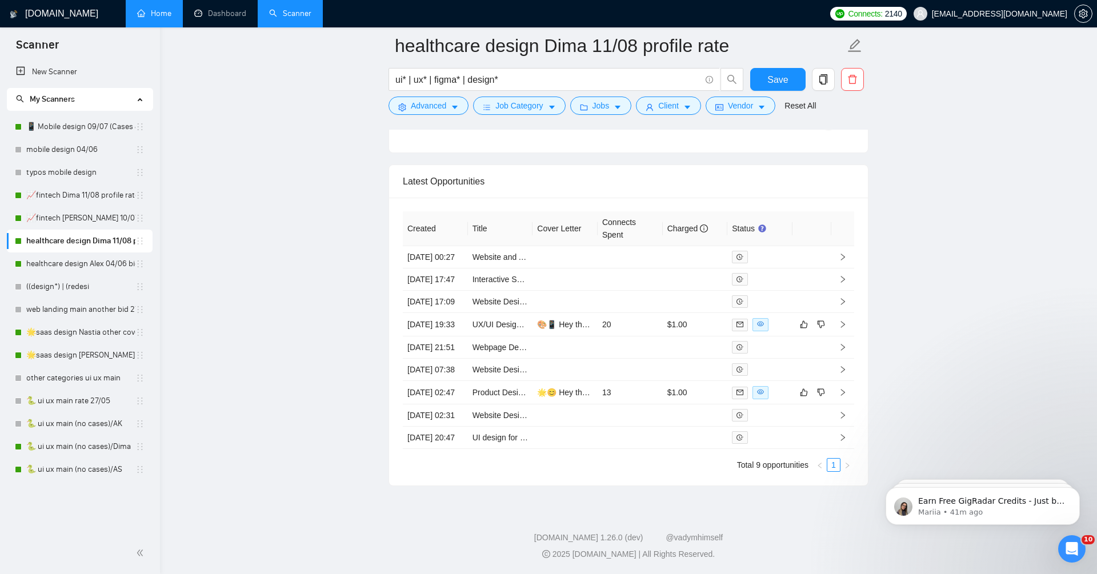
scroll to position [3072, 0]
click at [439, 102] on span "Advanced" at bounding box center [428, 105] width 35 height 13
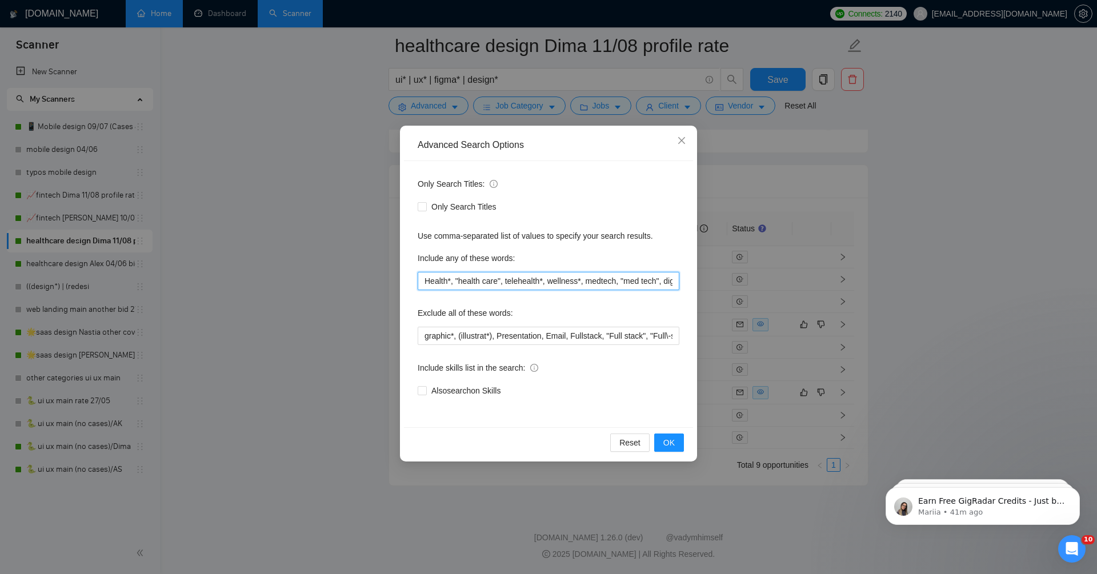
click at [543, 279] on input "Health*, "health care", telehealth*, wellness*, medtech, "med tech", digital he…" at bounding box center [549, 281] width 262 height 18
click at [328, 322] on div "Advanced Search Options Only Search Titles: Only Search Titles Use comma-separa…" at bounding box center [548, 287] width 1097 height 574
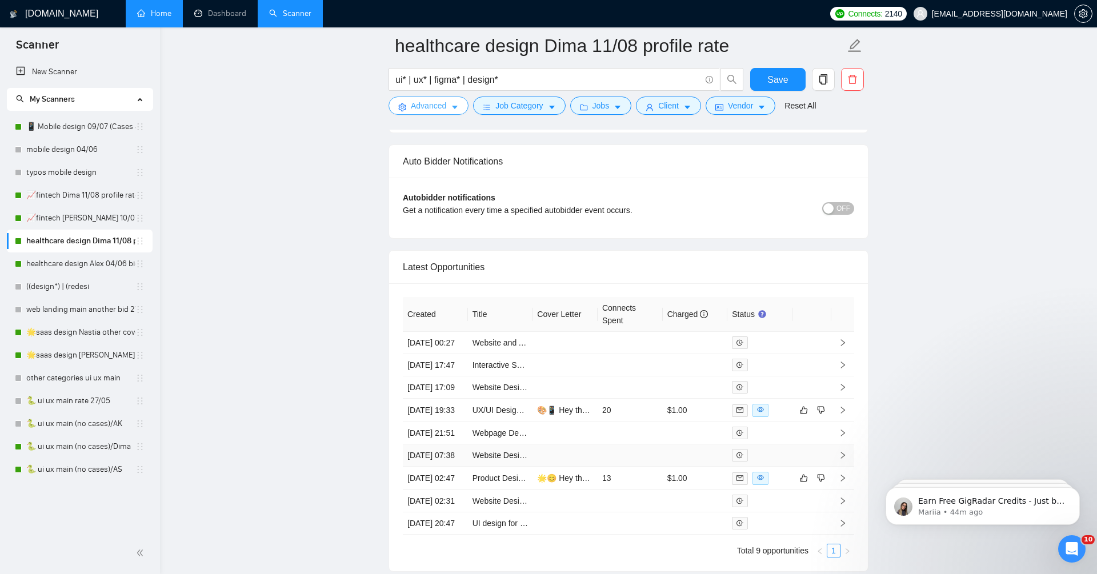
scroll to position [3072, 0]
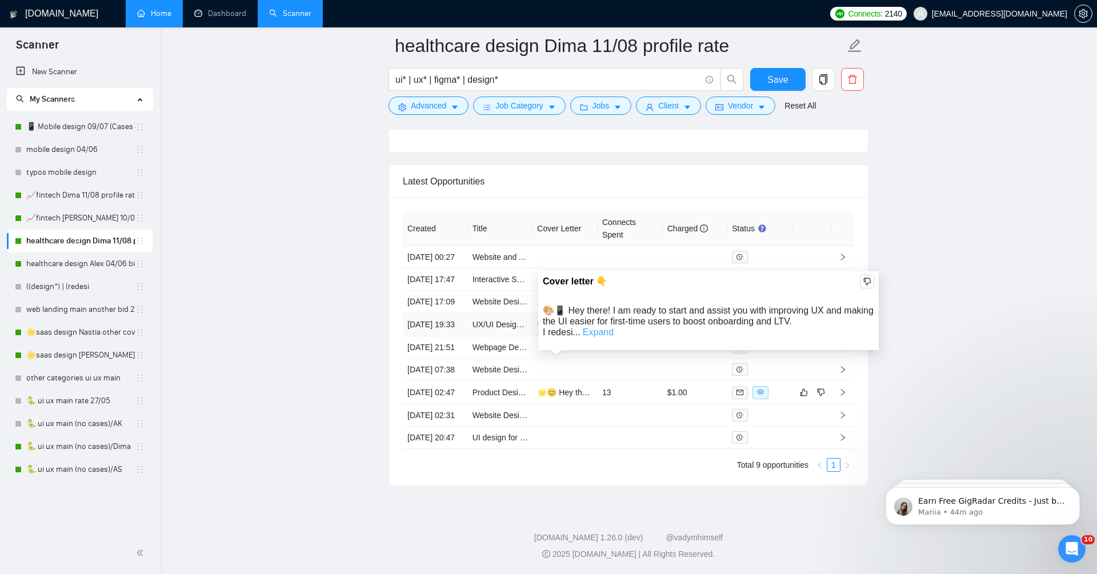
click at [602, 327] on link "Expand" at bounding box center [598, 332] width 31 height 10
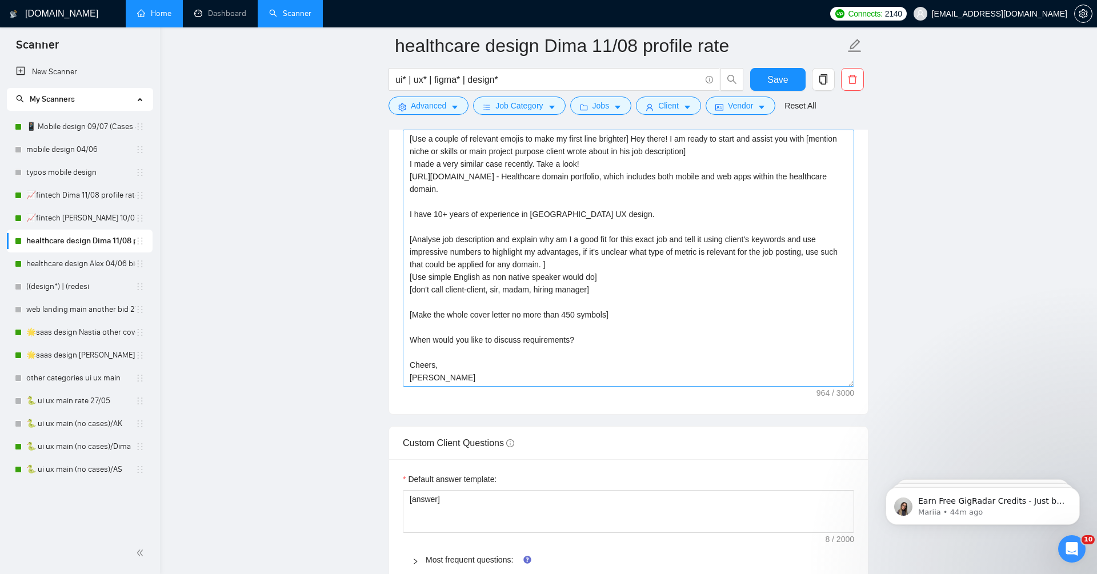
scroll to position [1505, 0]
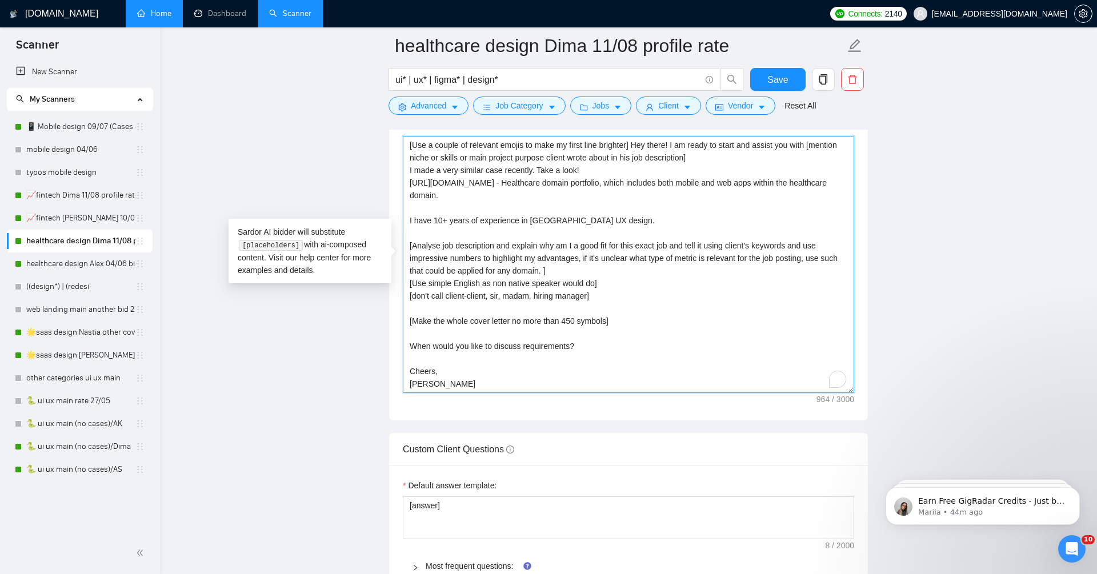
drag, startPoint x: 417, startPoint y: 179, endPoint x: 542, endPoint y: 179, distance: 124.5
click at [542, 179] on textarea "[Use a couple of relevant emojis to make my first line brighter] Hey there! I a…" at bounding box center [628, 264] width 451 height 257
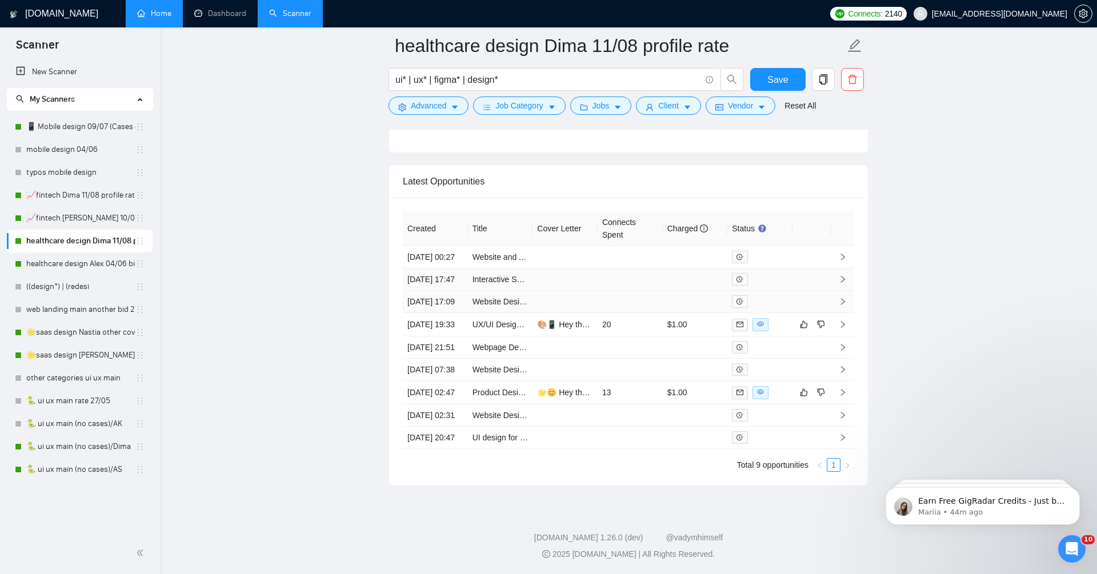
scroll to position [3054, 0]
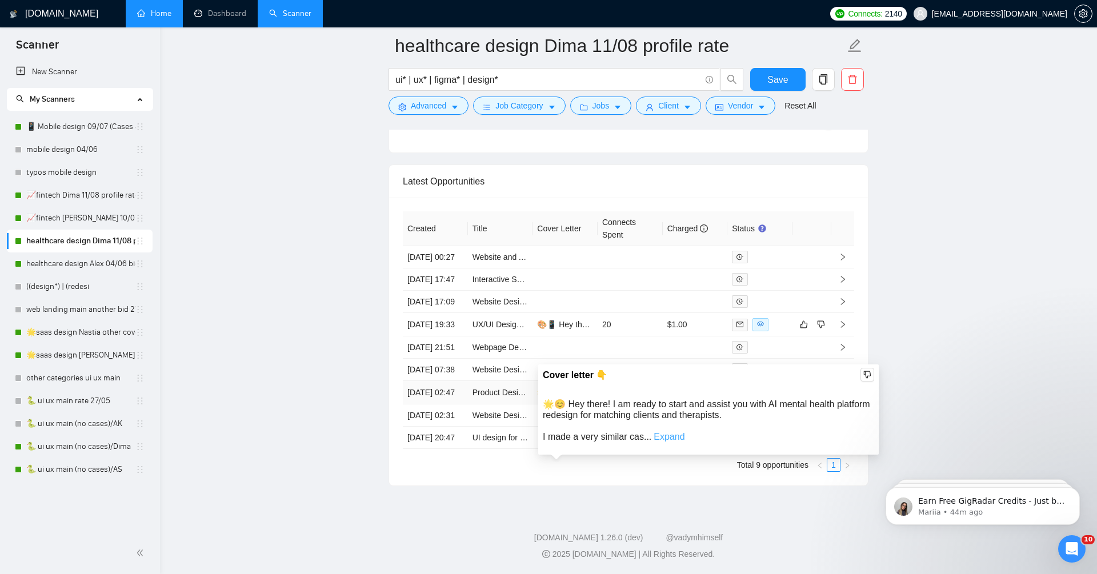
click at [669, 432] on link "Expand" at bounding box center [669, 437] width 31 height 10
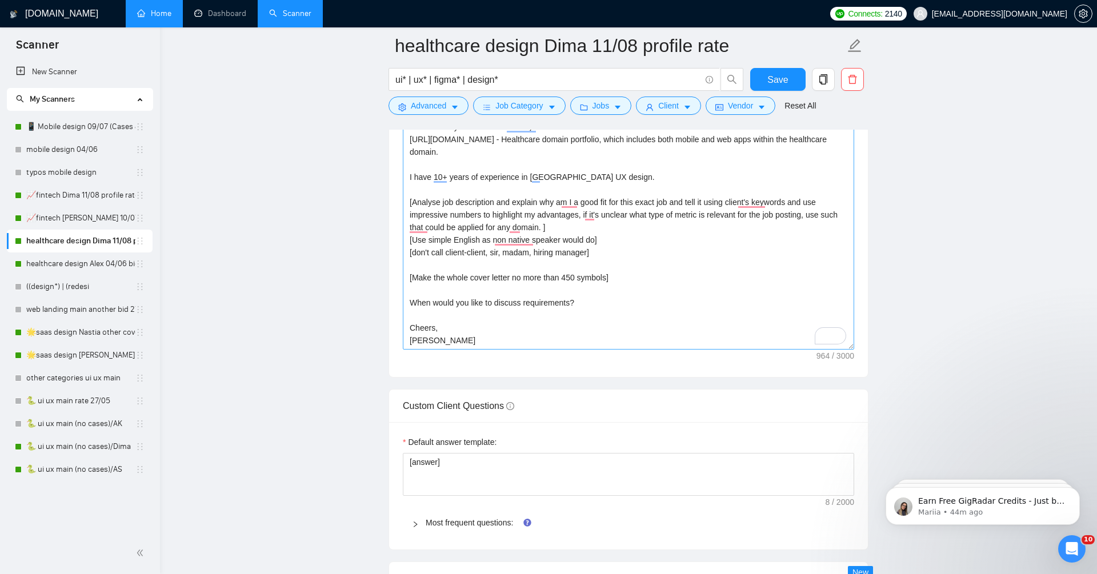
scroll to position [1540, 0]
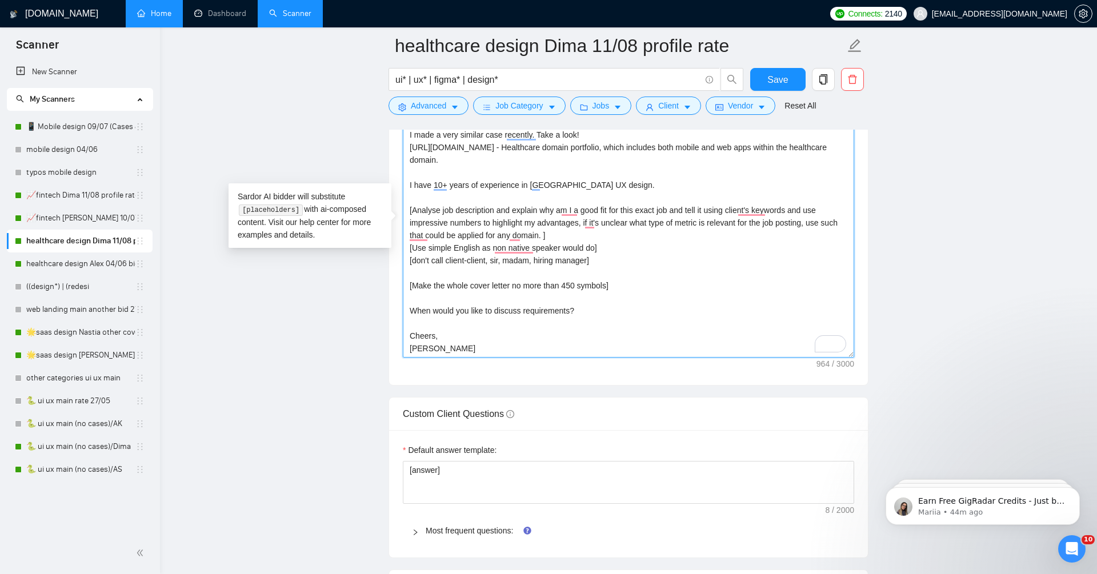
click at [685, 278] on textarea "[Use a couple of relevant emojis to make my first line brighter] Hey there! I a…" at bounding box center [628, 229] width 451 height 257
drag, startPoint x: 657, startPoint y: 274, endPoint x: 674, endPoint y: 255, distance: 25.1
click at [674, 255] on textarea "[Use a couple of relevant emojis to make my first line brighter] Hey there! I a…" at bounding box center [628, 229] width 451 height 257
drag, startPoint x: 664, startPoint y: 258, endPoint x: 694, endPoint y: 290, distance: 43.7
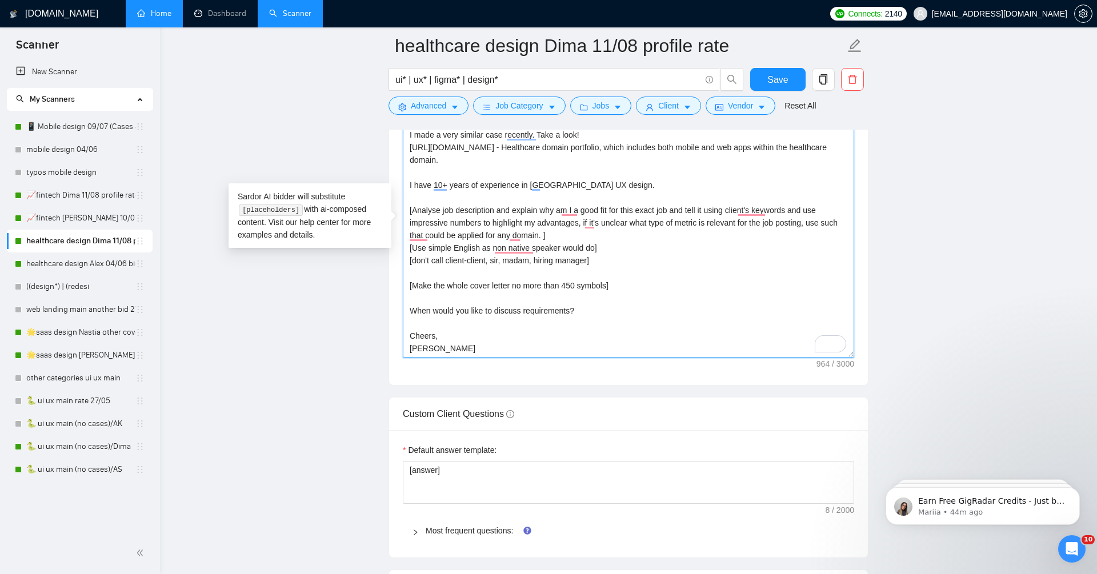
click at [694, 290] on textarea "[Use a couple of relevant emojis to make my first line brighter] Hey there! I a…" at bounding box center [628, 229] width 451 height 257
click at [572, 278] on textarea "[Use a couple of relevant emojis to make my first line brighter] Hey there! I a…" at bounding box center [628, 229] width 451 height 257
drag, startPoint x: 661, startPoint y: 285, endPoint x: 383, endPoint y: 279, distance: 277.7
click at [383, 279] on main "healthcare design Dima 11/08 profile rate ui* | ux* | figma* | design* Save Adv…" at bounding box center [628, 211] width 900 height 3413
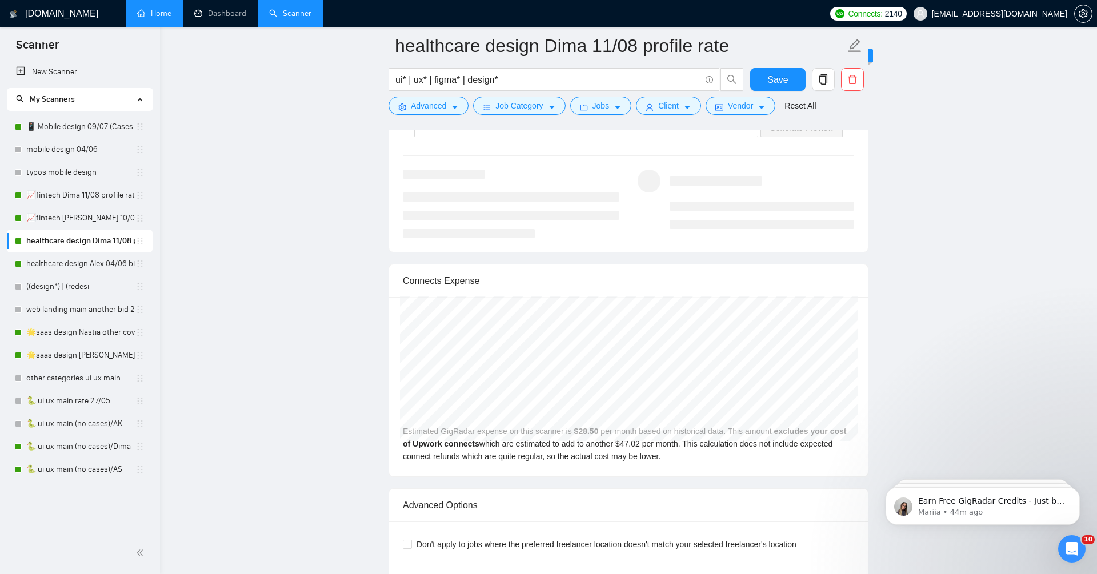
scroll to position [2398, 0]
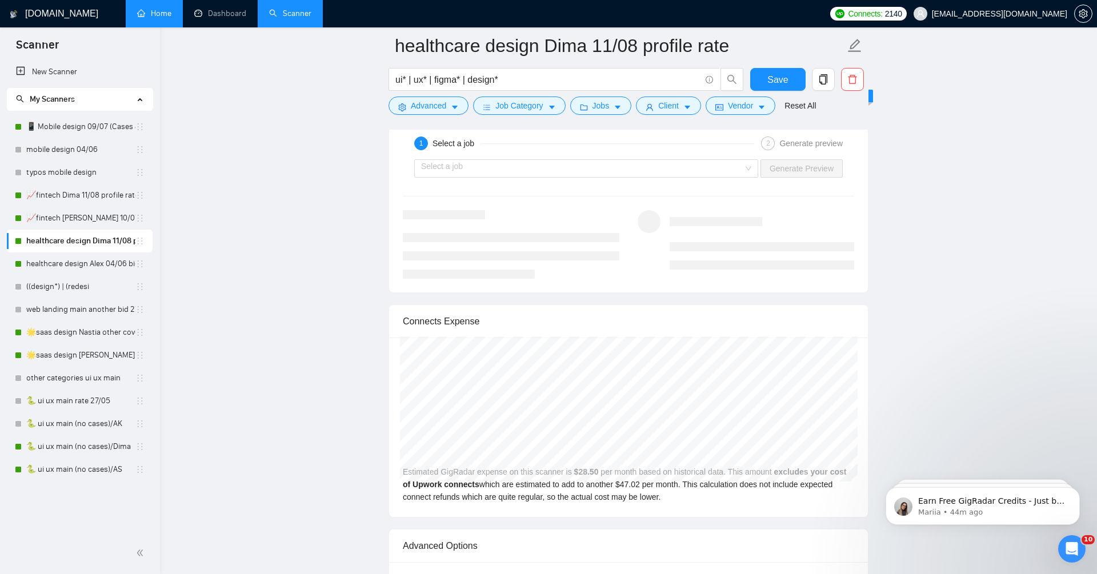
type textarea "[Use a couple of relevant emojis to make my first line brighter] Hey there! I a…"
click at [547, 174] on div "Select a job Generate Preview" at bounding box center [629, 168] width 454 height 27
click at [547, 163] on input "search" at bounding box center [582, 168] width 322 height 17
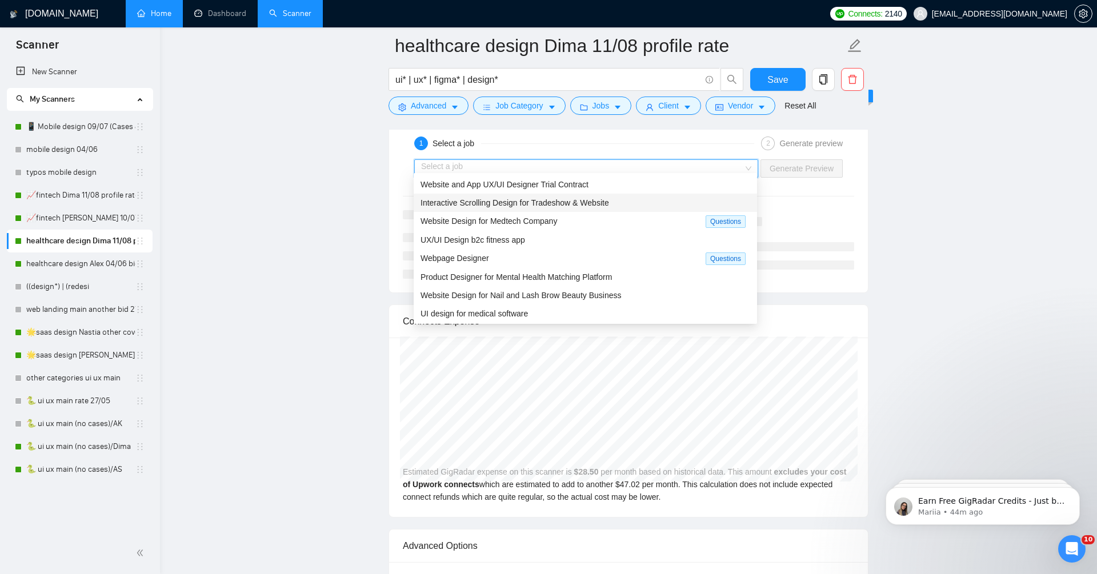
click at [548, 198] on span "Interactive Scrolling Design for Tradeshow & Website" at bounding box center [514, 202] width 189 height 9
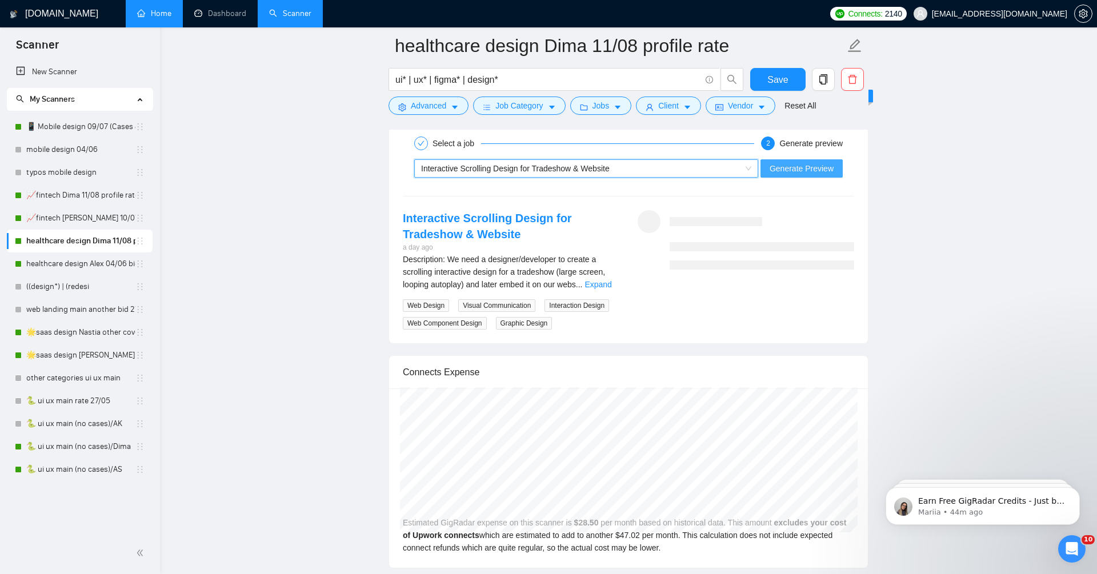
click at [818, 169] on button "Generate Preview" at bounding box center [801, 168] width 82 height 18
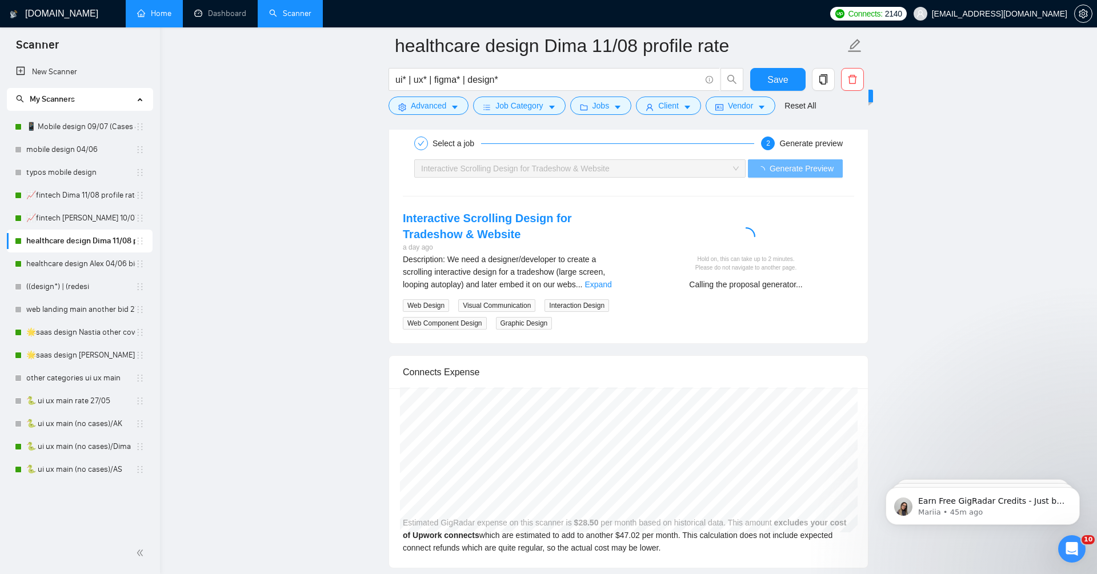
click at [595, 271] on div "Description: We need a designer/developer to create a scrolling interactive des…" at bounding box center [511, 272] width 217 height 38
click at [600, 280] on link "Expand" at bounding box center [597, 284] width 27 height 9
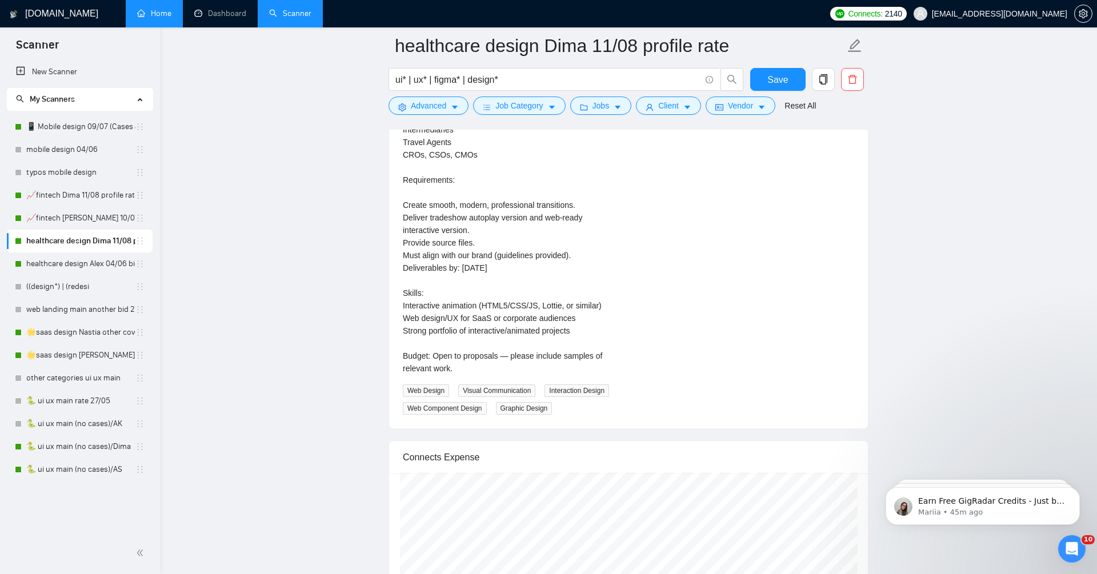
scroll to position [2740, 0]
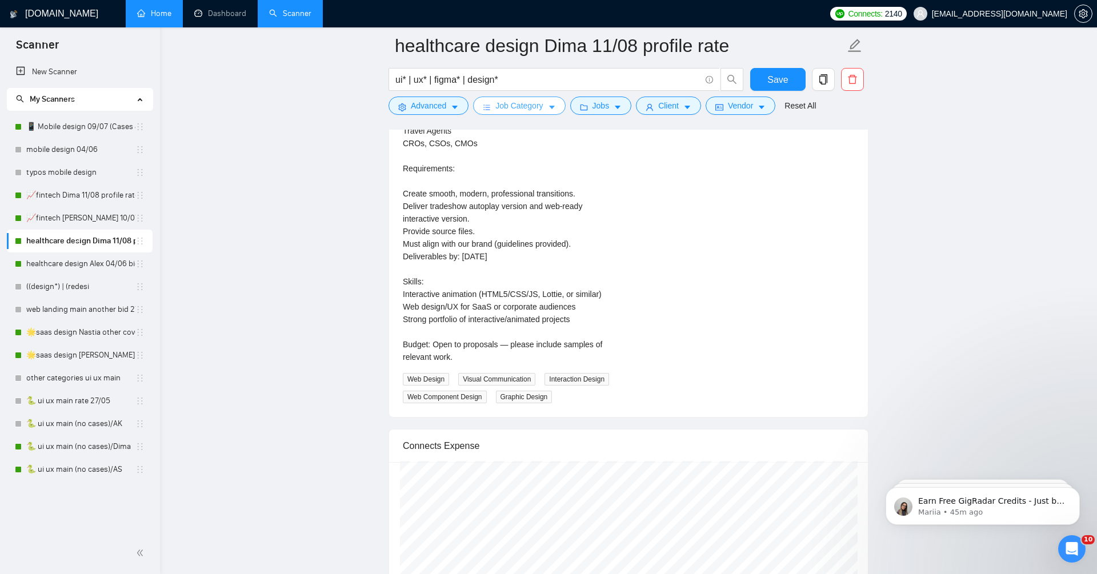
click at [526, 107] on span "Job Category" at bounding box center [518, 105] width 47 height 13
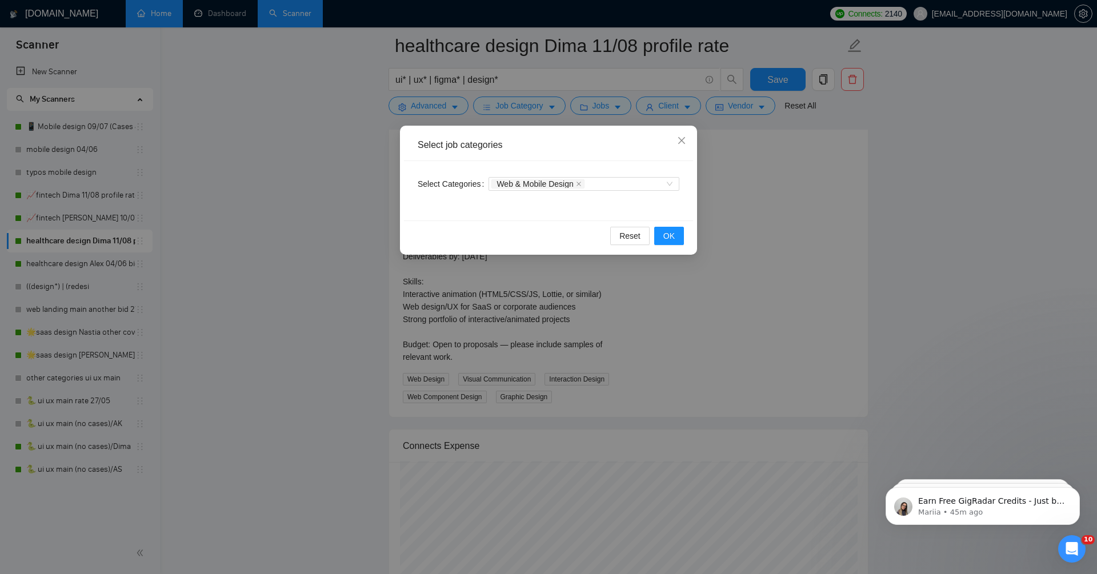
click at [268, 284] on div "Select job categories Select Categories Web & Mobile Design Reset OK" at bounding box center [548, 287] width 1097 height 574
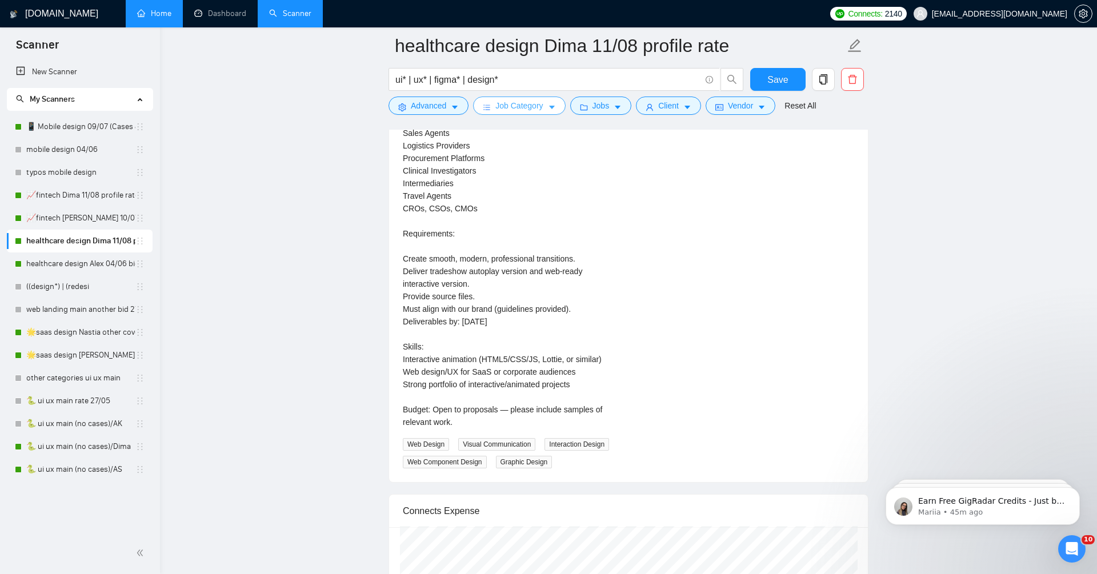
scroll to position [2666, 0]
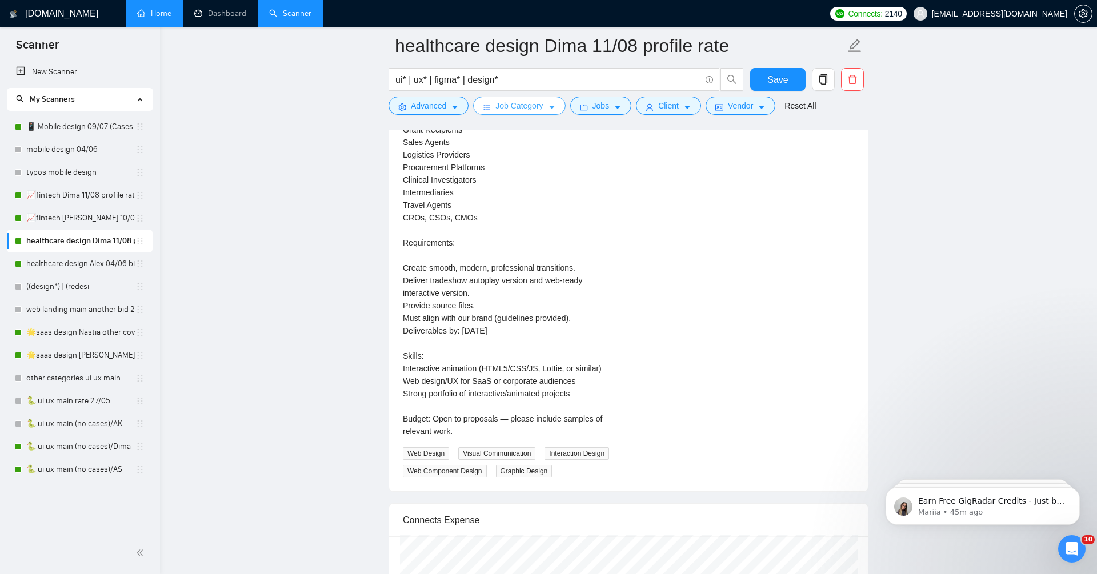
click at [535, 105] on span "Job Category" at bounding box center [518, 105] width 47 height 13
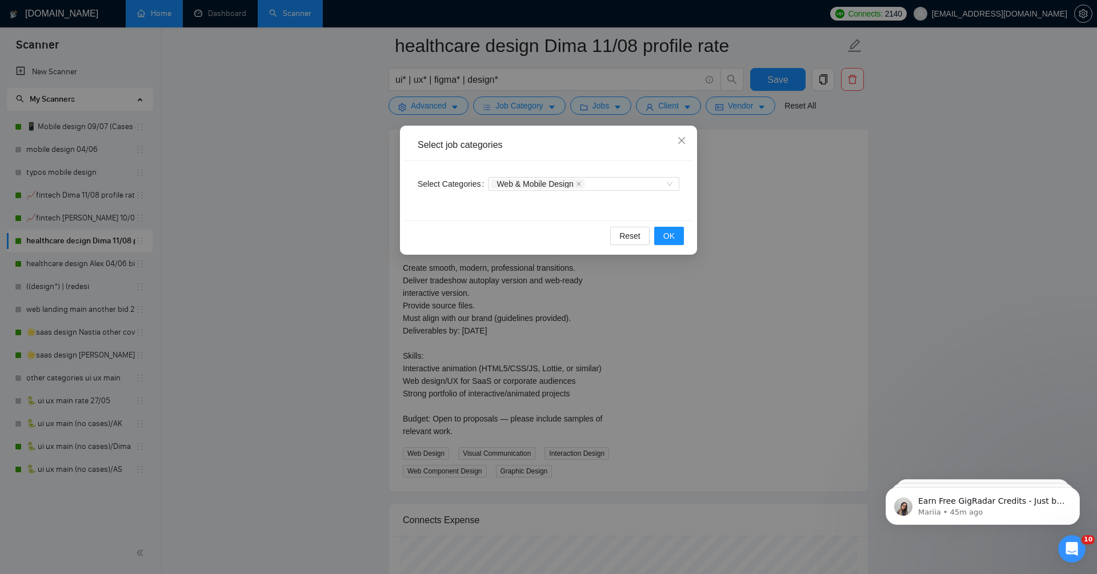
click at [281, 304] on div "Select job categories Select Categories Web & Mobile Design Reset OK" at bounding box center [548, 287] width 1097 height 574
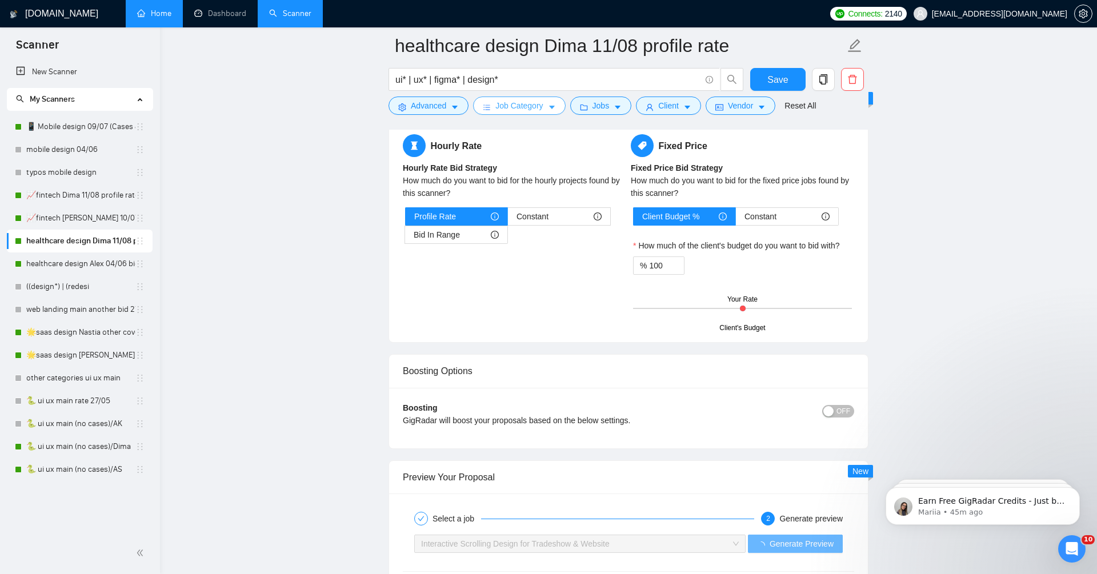
scroll to position [2202, 0]
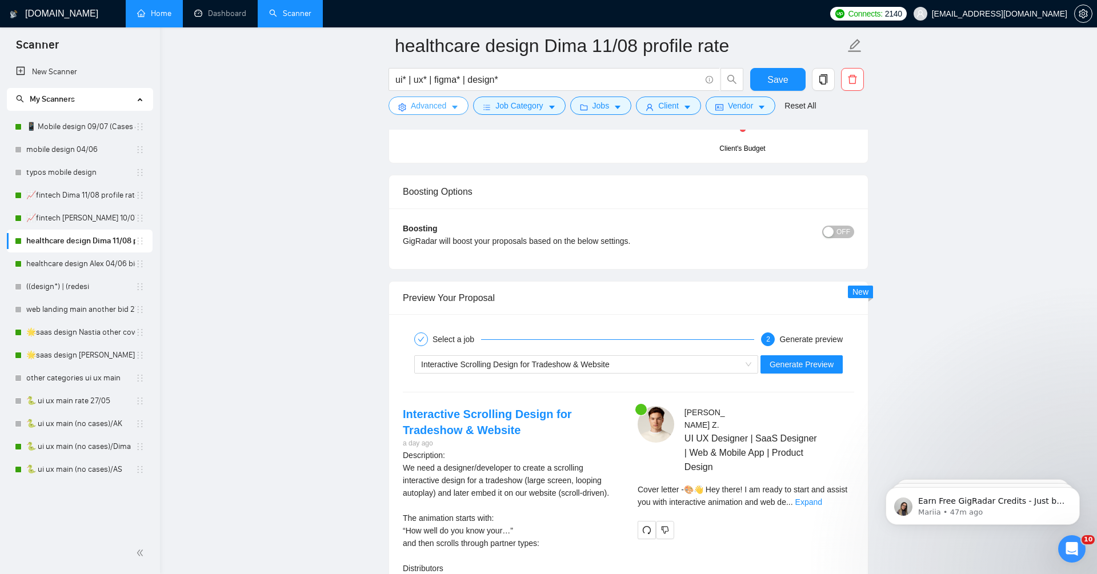
click at [436, 106] on span "Advanced" at bounding box center [428, 105] width 35 height 13
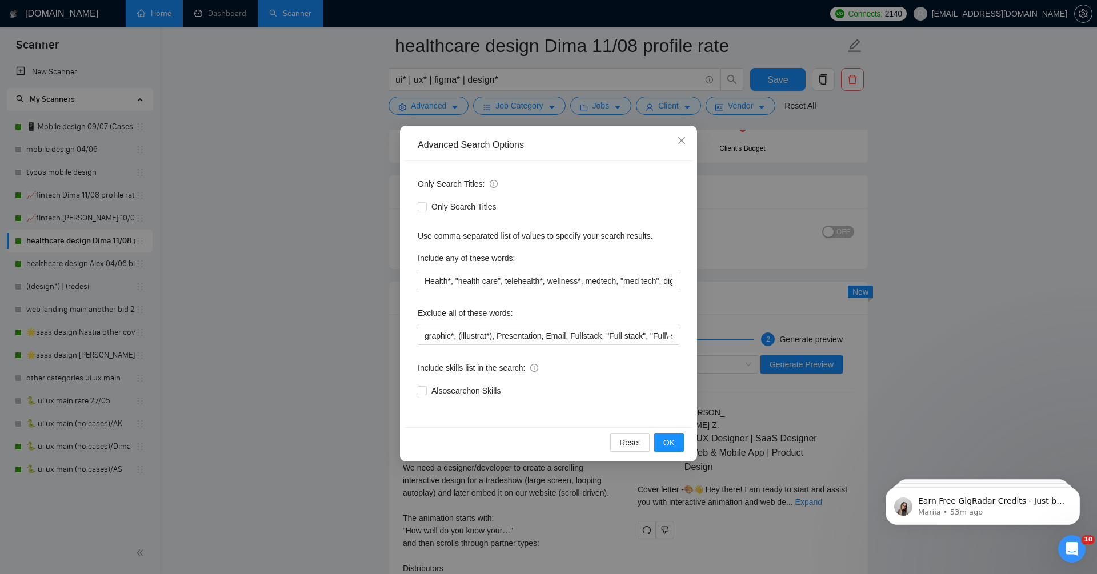
click at [668, 46] on div "Advanced Search Options Only Search Titles: Only Search Titles Use comma-separa…" at bounding box center [548, 287] width 1097 height 574
